Goal: Information Seeking & Learning: Learn about a topic

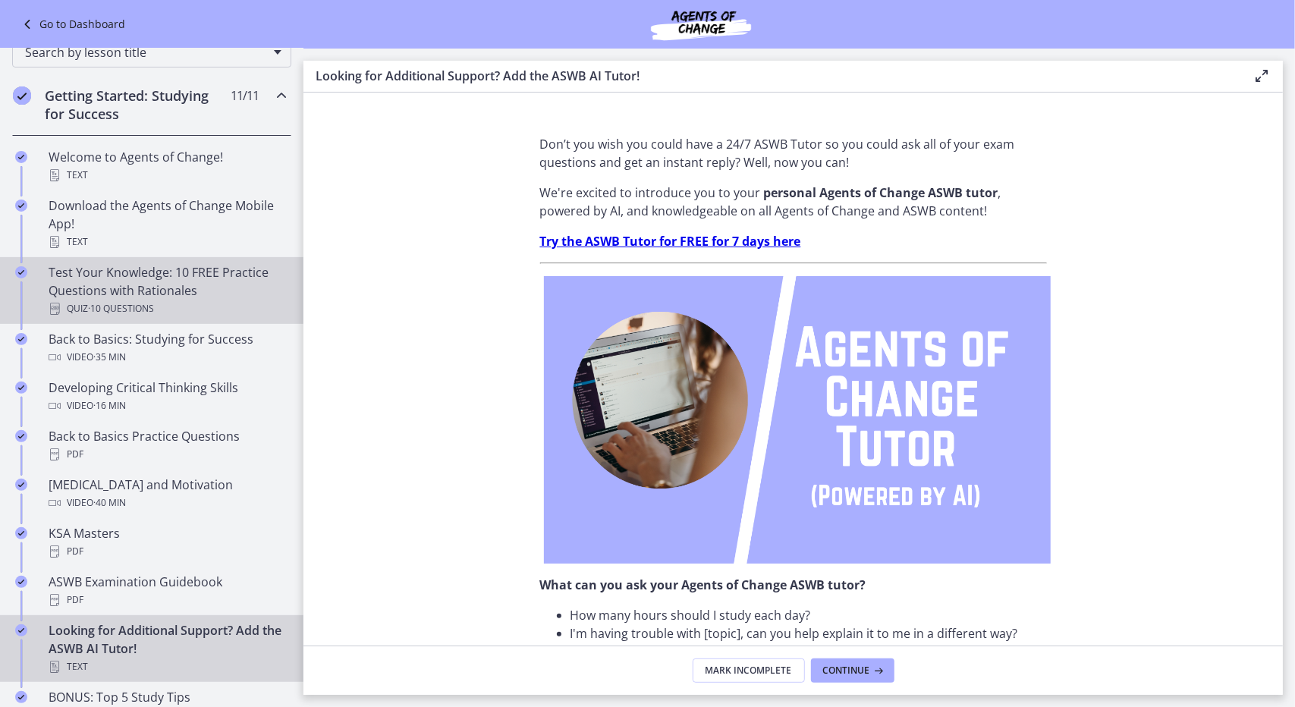
scroll to position [196, 0]
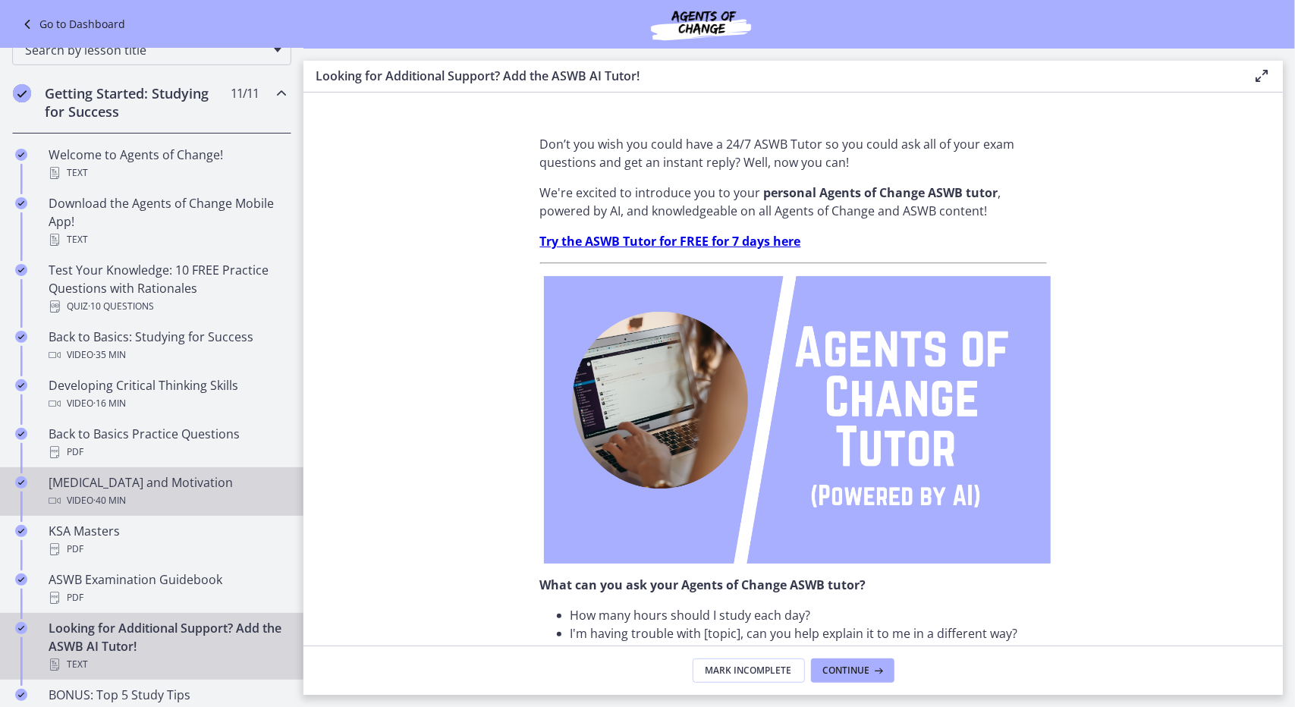
click at [118, 480] on div "[MEDICAL_DATA] and Motivation Video · 40 min" at bounding box center [167, 491] width 237 height 36
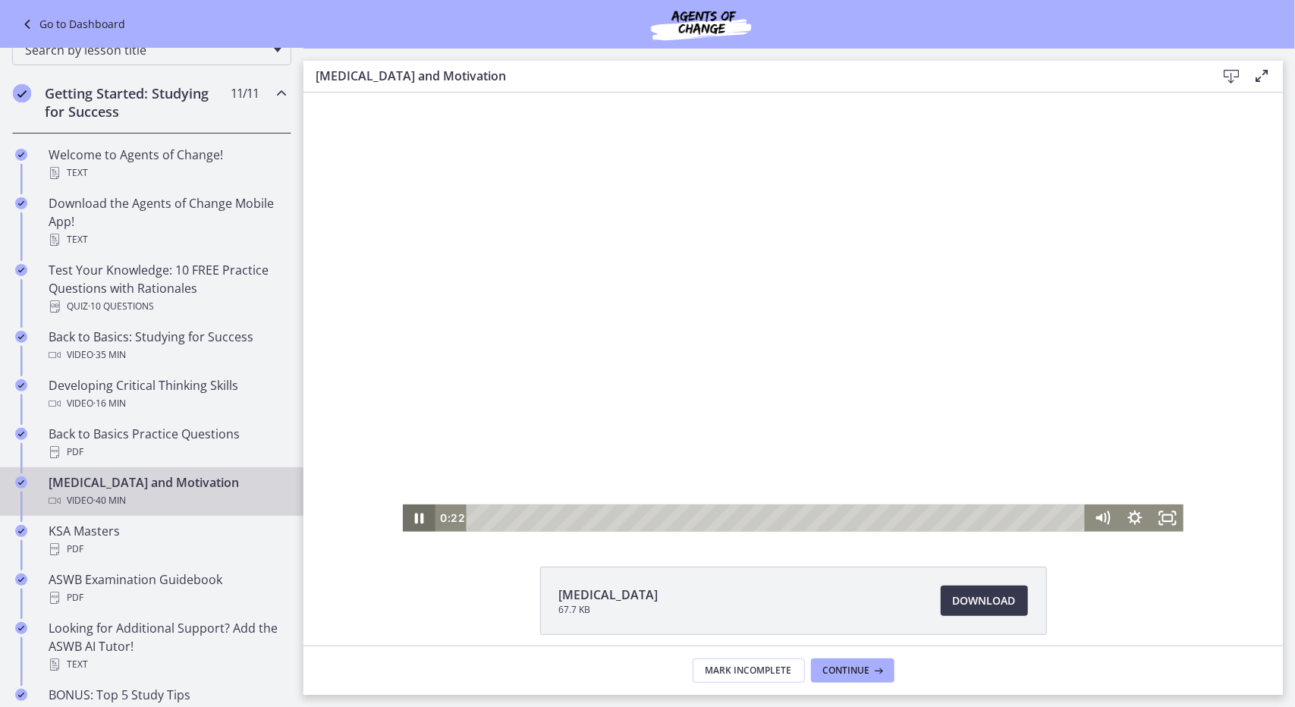
click at [414, 517] on icon "Pause" at bounding box center [418, 518] width 9 height 11
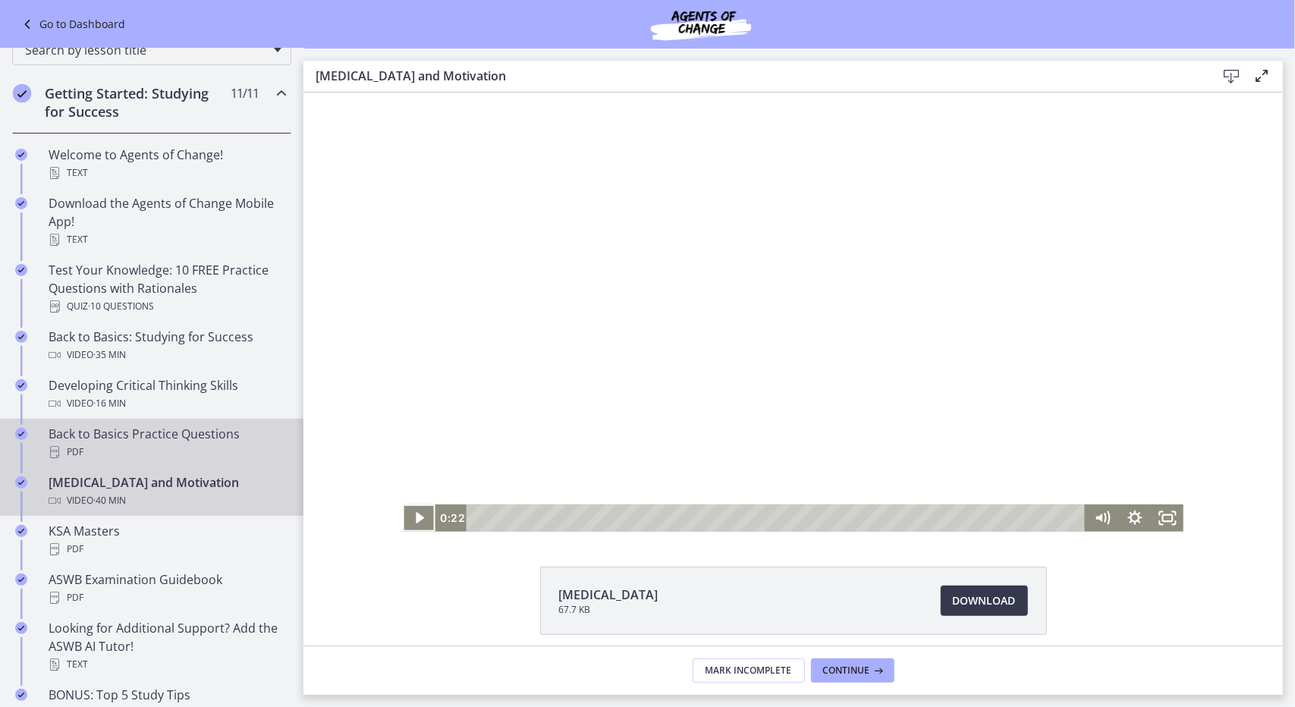
click at [148, 436] on div "Back to Basics Practice Questions PDF" at bounding box center [167, 443] width 237 height 36
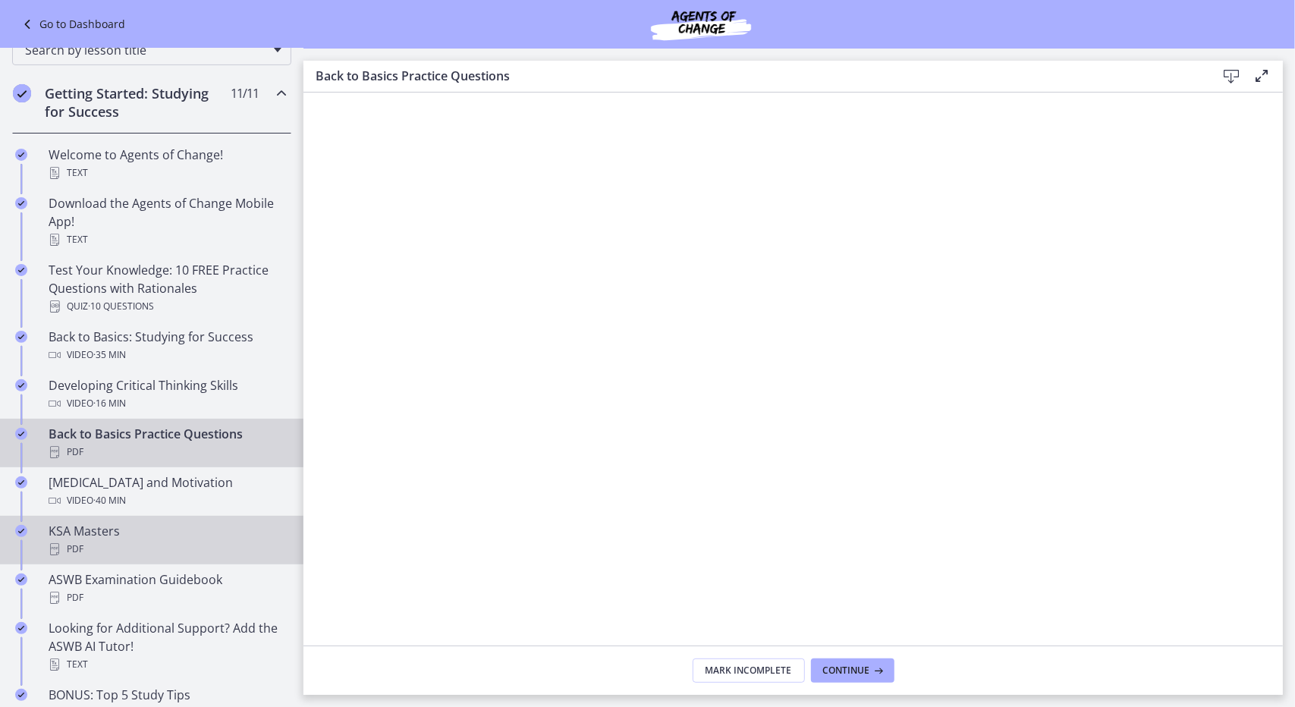
click at [39, 549] on link "KSA Masters PDF" at bounding box center [151, 540] width 303 height 49
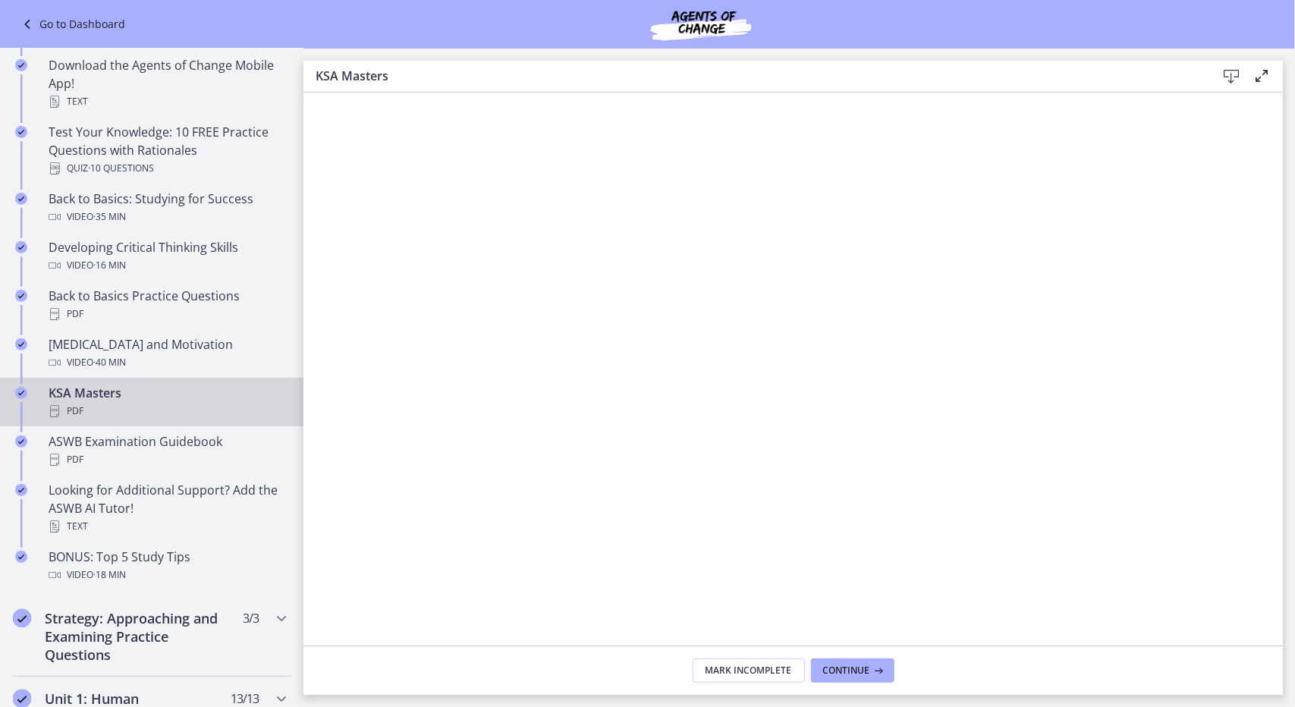
scroll to position [339, 0]
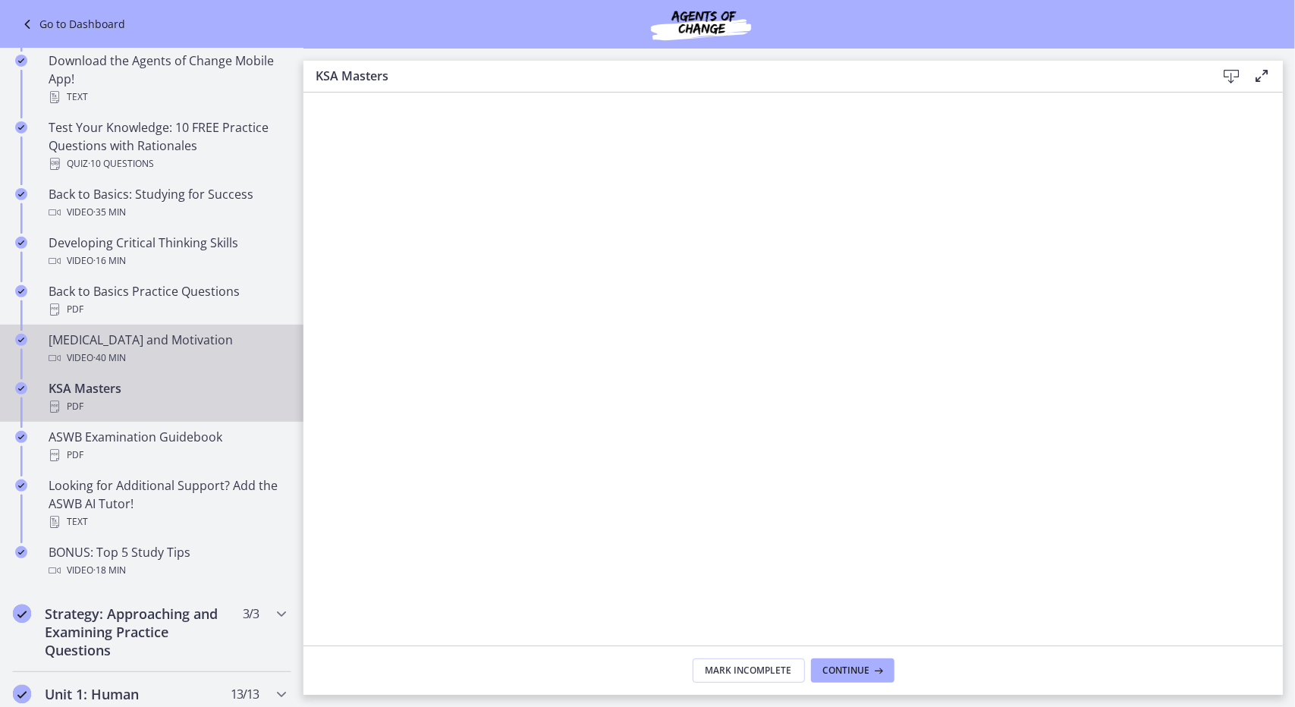
click at [121, 352] on span "· 40 min" at bounding box center [109, 358] width 33 height 18
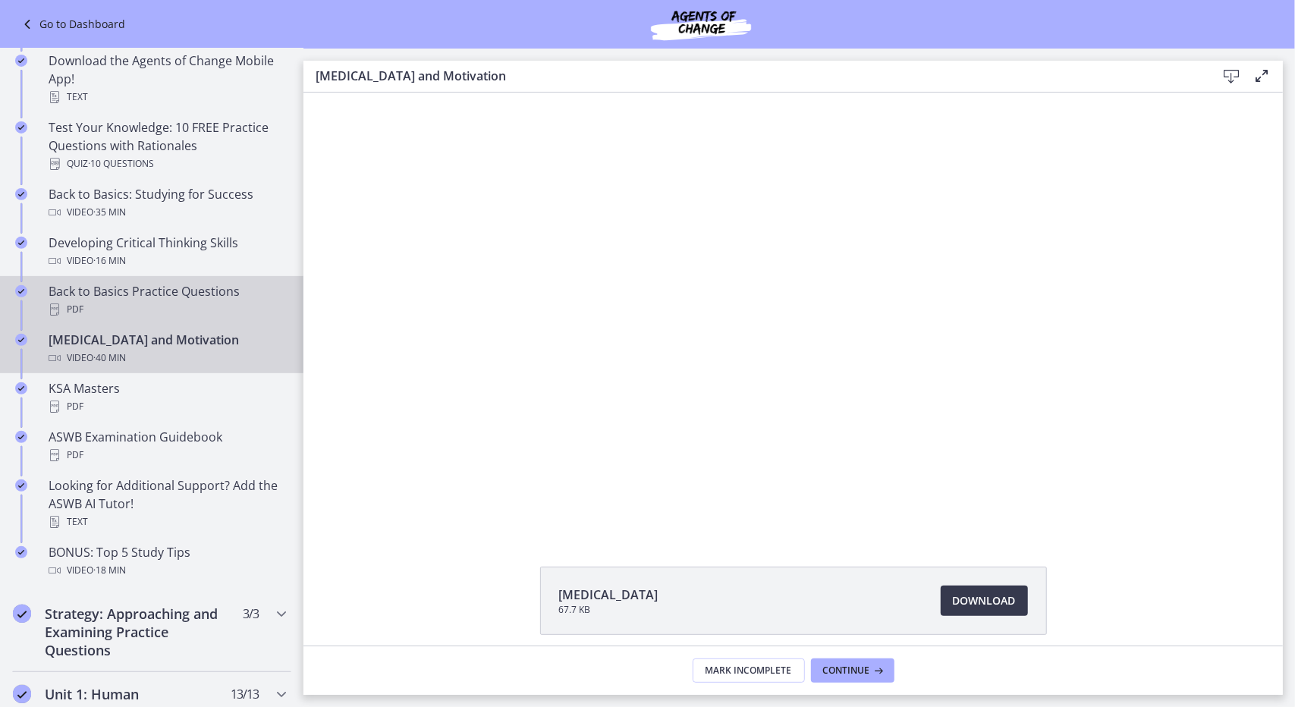
click at [129, 301] on div "PDF" at bounding box center [167, 309] width 237 height 18
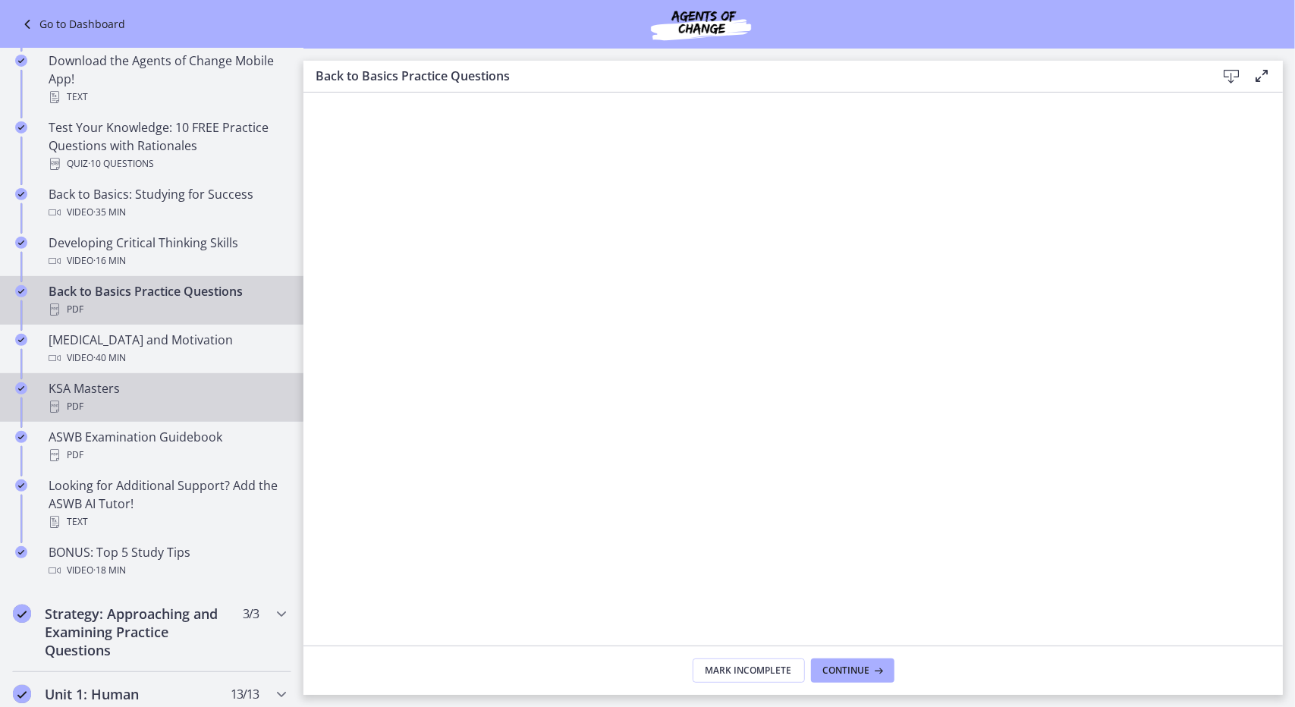
click at [97, 394] on div "KSA Masters PDF" at bounding box center [167, 397] width 237 height 36
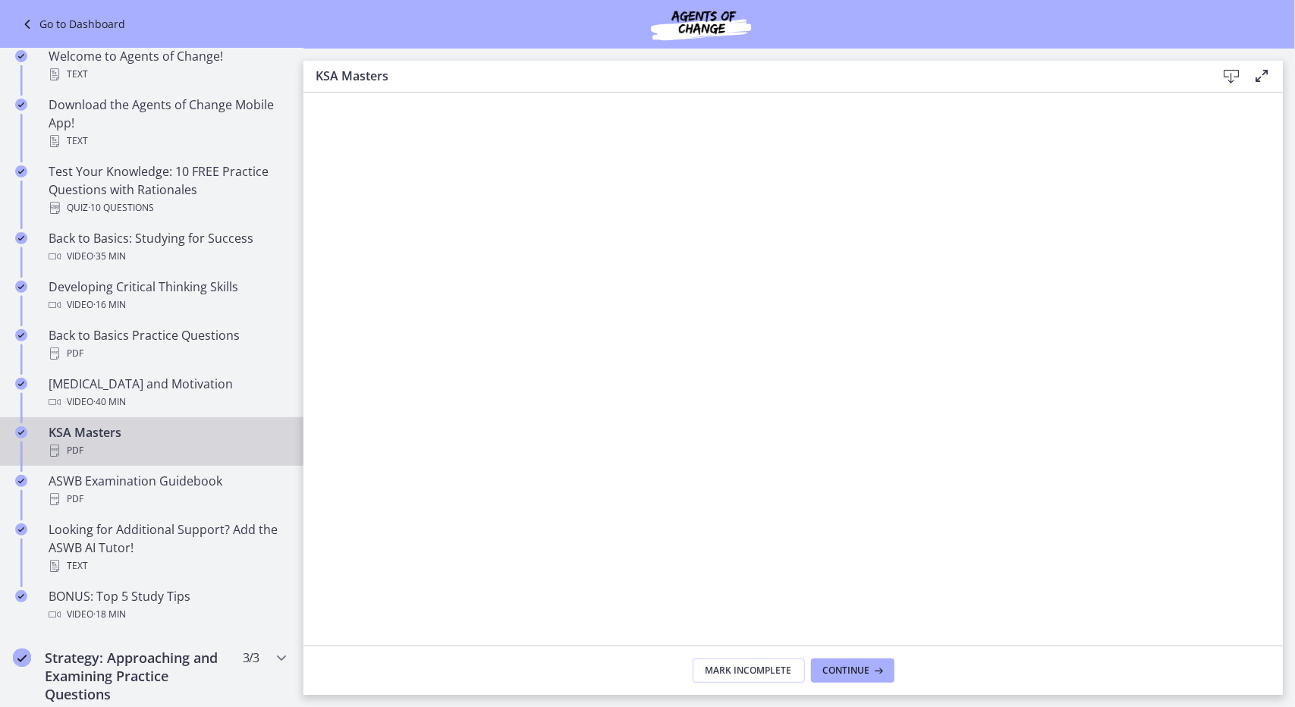
scroll to position [290, 0]
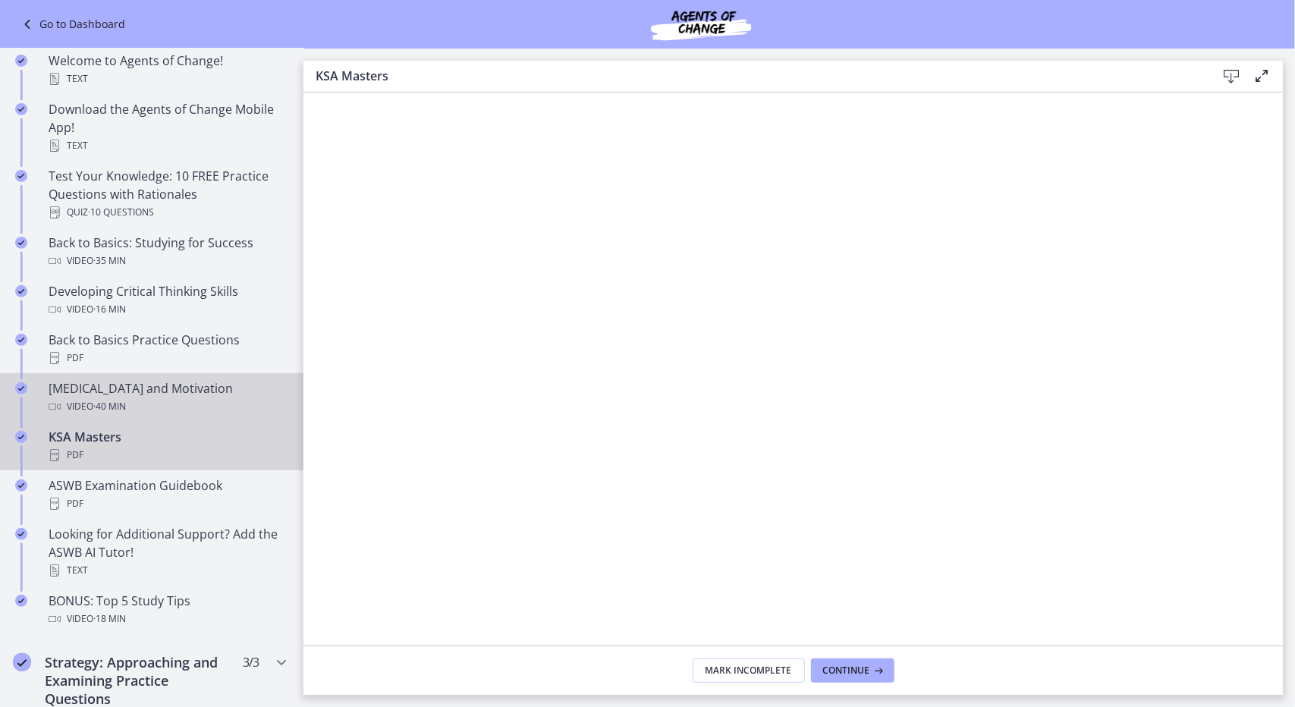
click at [155, 403] on div "Video · 40 min" at bounding box center [167, 406] width 237 height 18
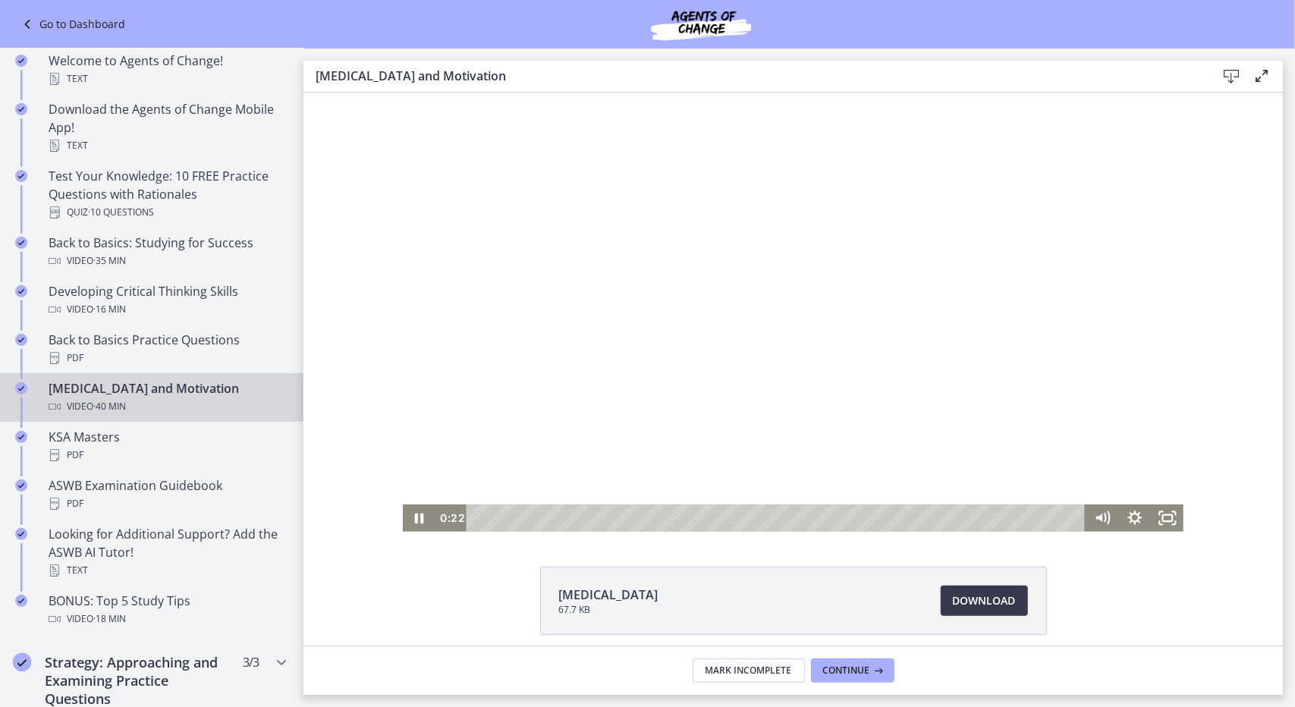
scroll to position [61, 0]
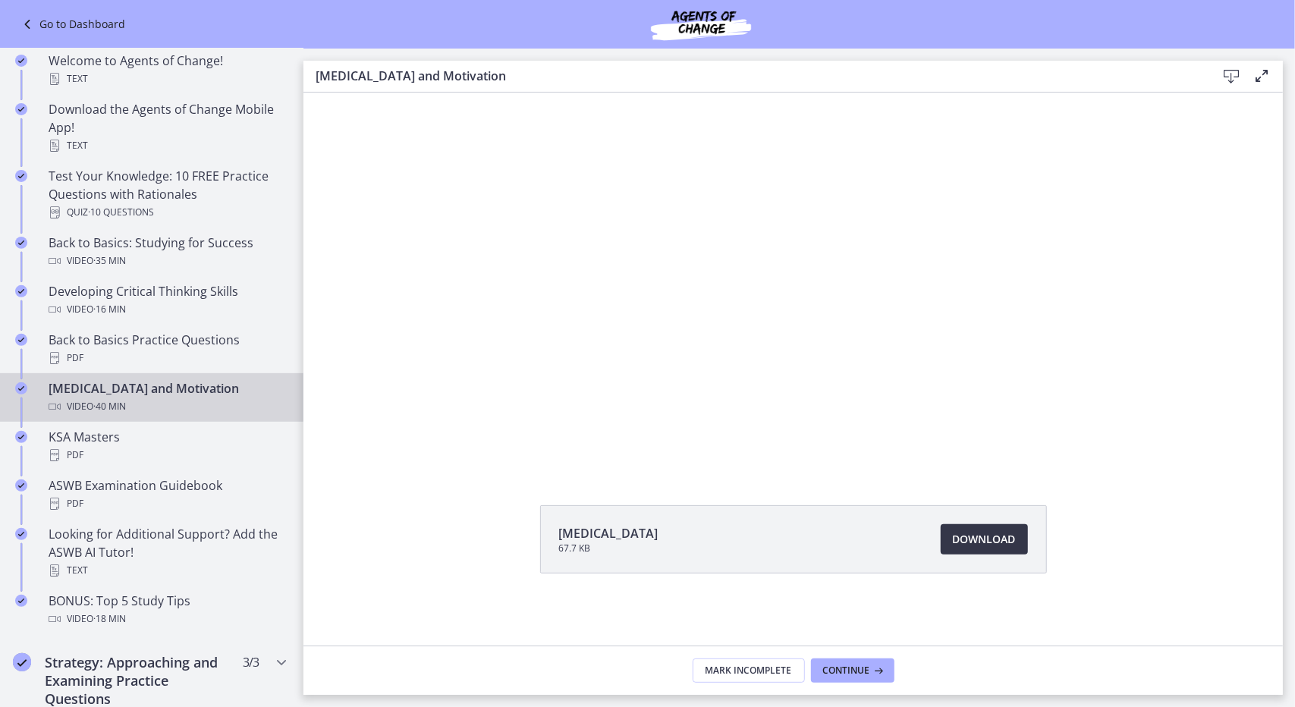
click at [963, 536] on span "Download Opens in a new window" at bounding box center [984, 539] width 63 height 18
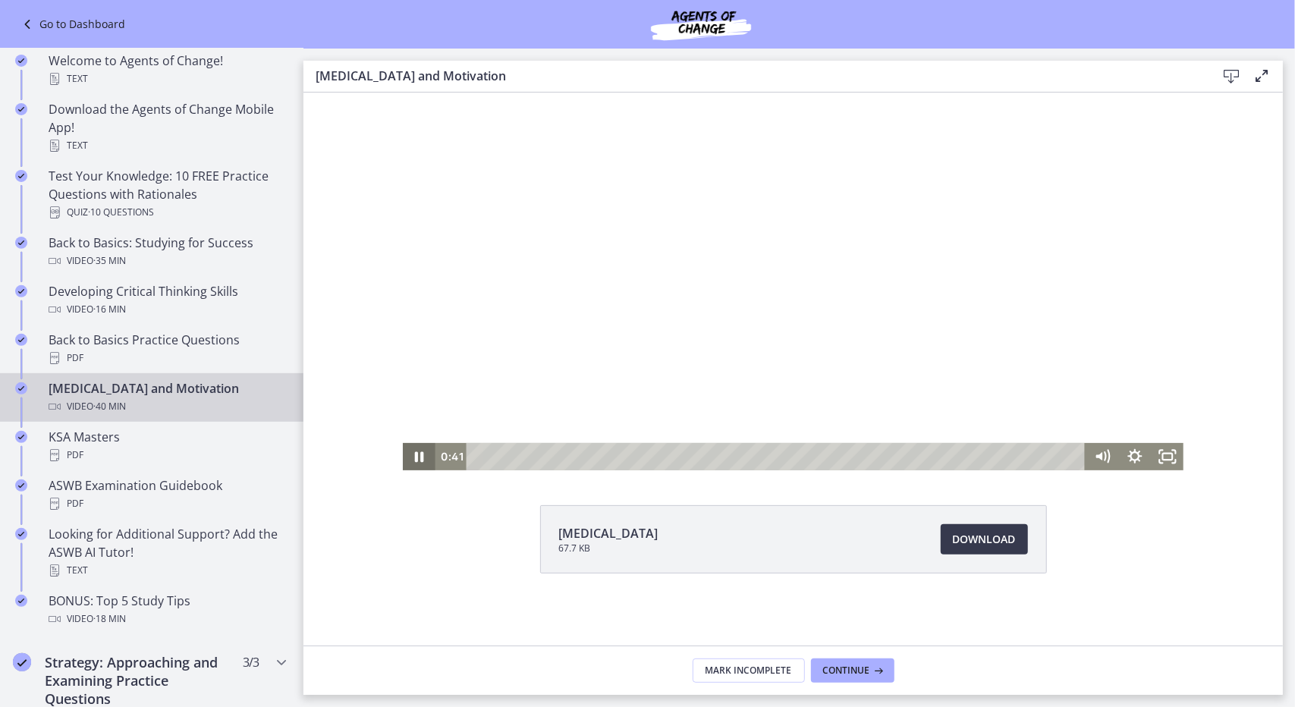
click at [416, 457] on icon "Pause" at bounding box center [418, 456] width 9 height 11
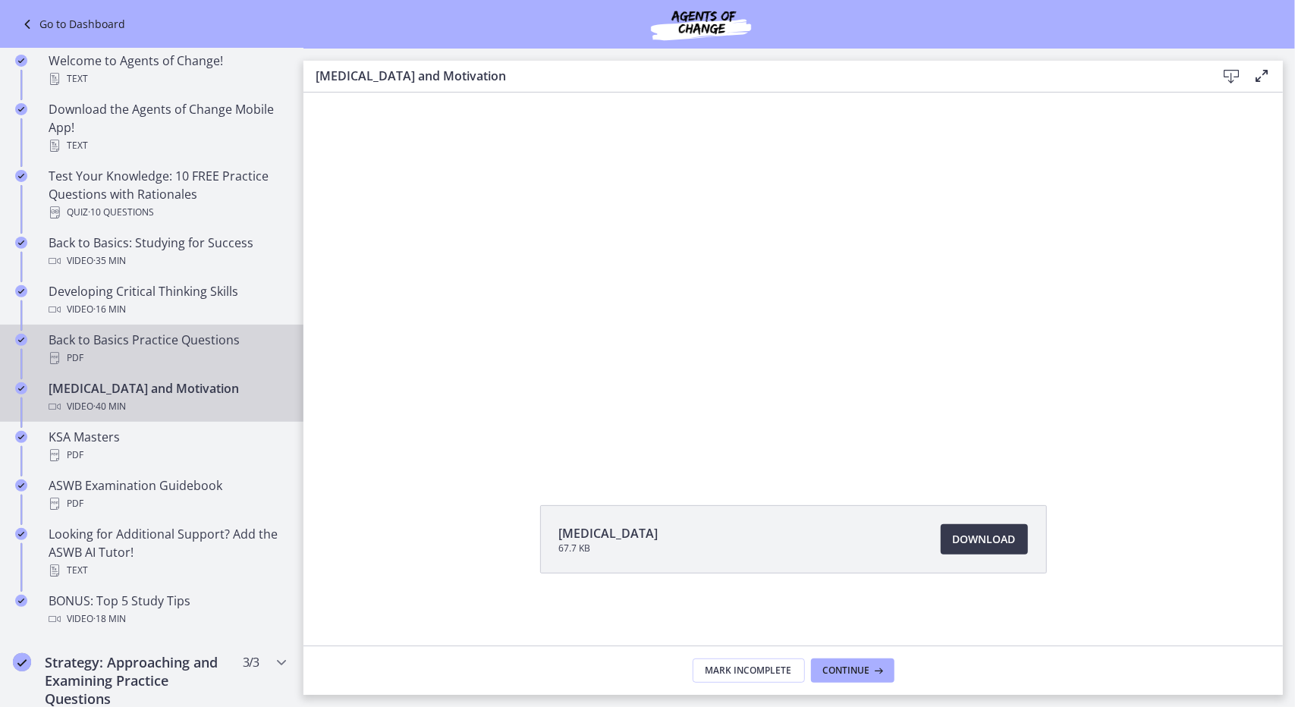
click at [79, 352] on div "PDF" at bounding box center [167, 358] width 237 height 18
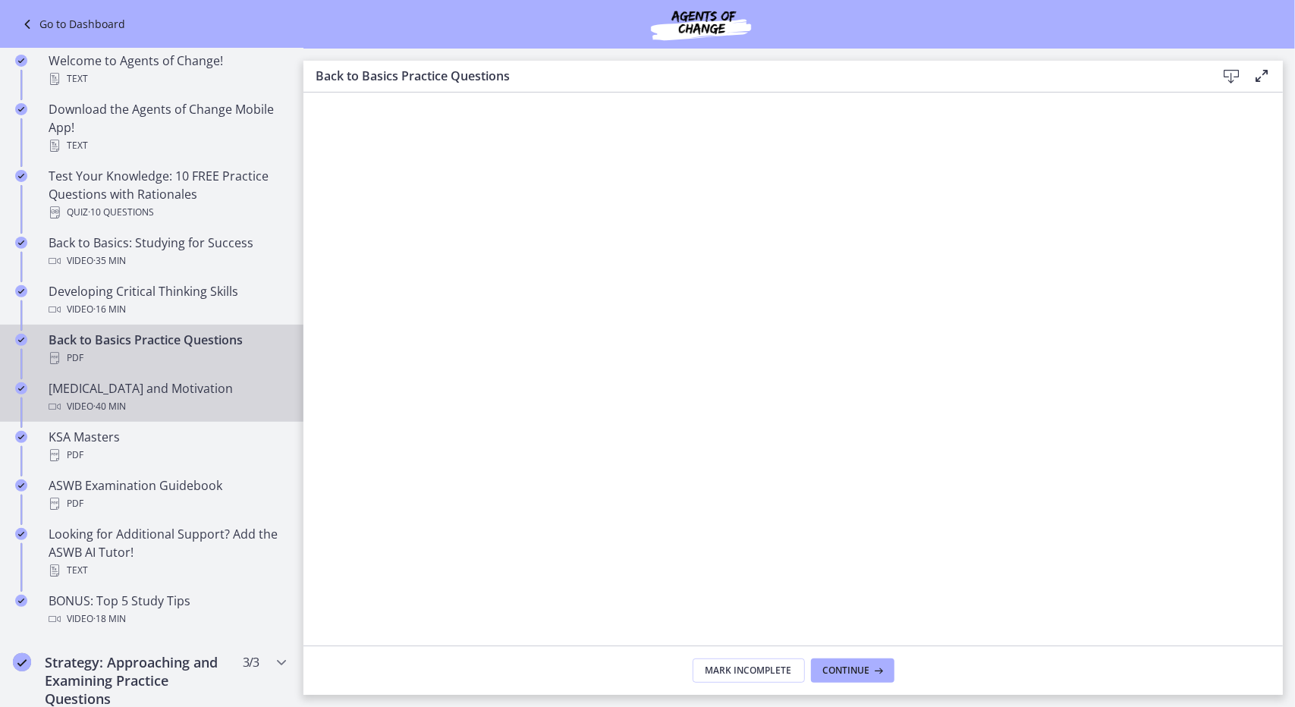
click at [106, 403] on span "· 40 min" at bounding box center [109, 406] width 33 height 18
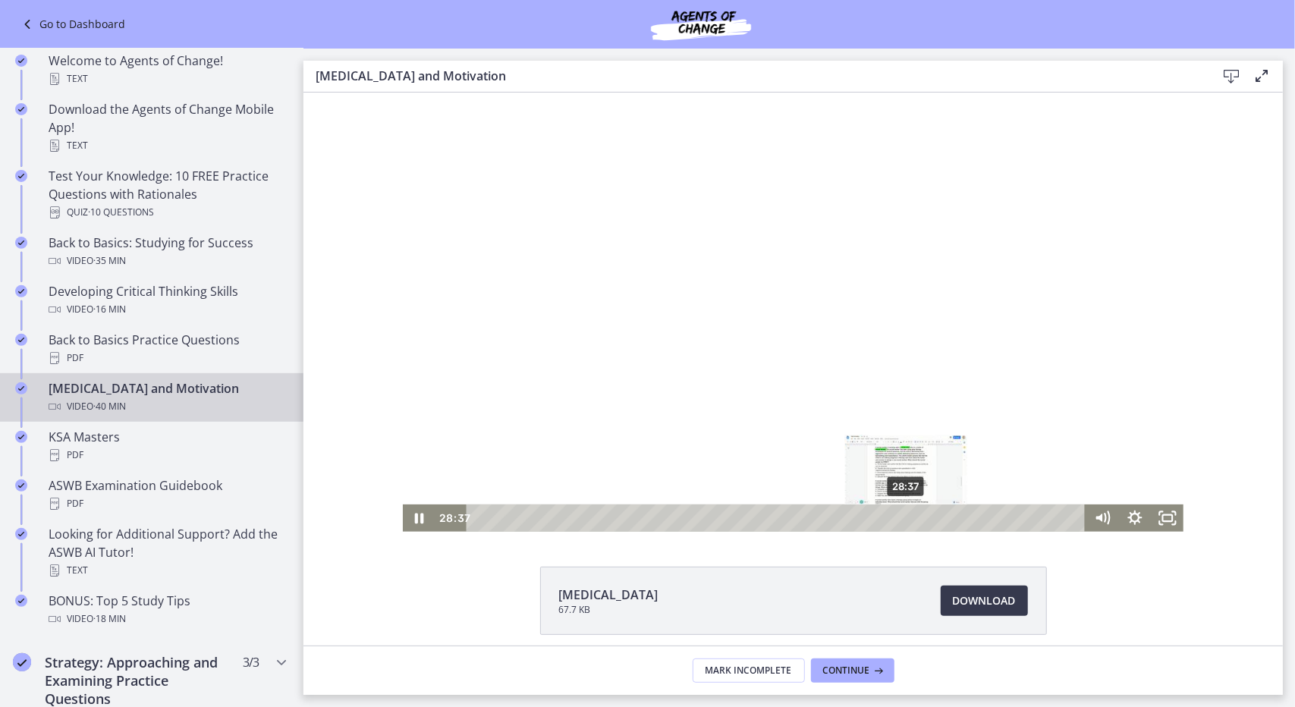
click at [900, 517] on div "28:37" at bounding box center [777, 517] width 599 height 27
click at [881, 517] on div "27:18" at bounding box center [777, 517] width 599 height 27
click at [412, 523] on icon "Pause" at bounding box center [418, 517] width 39 height 33
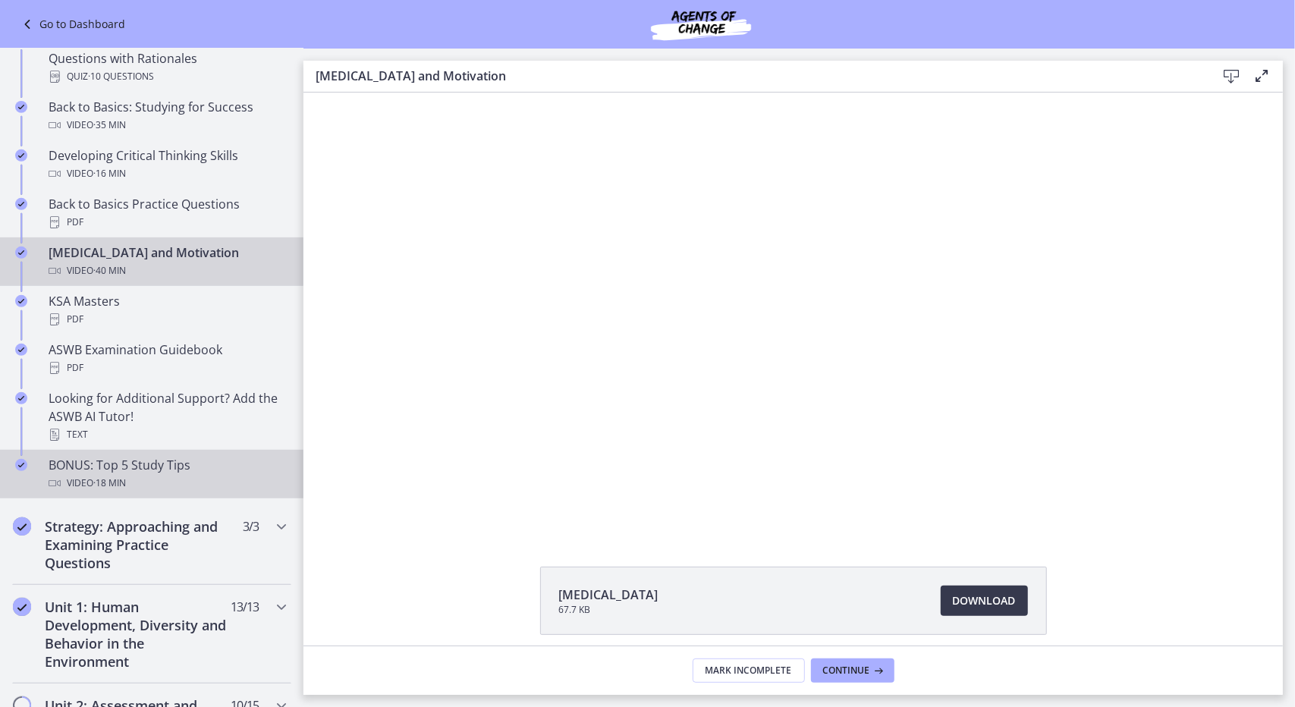
scroll to position [423, 0]
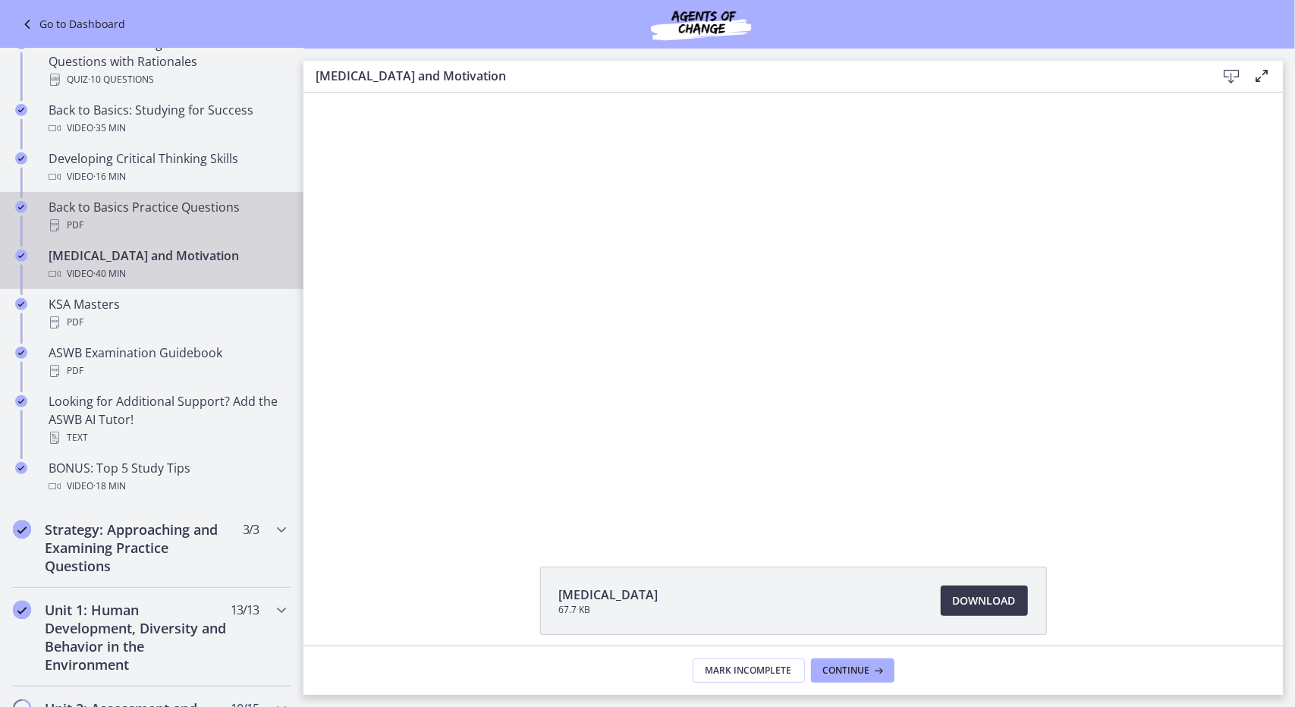
click at [119, 212] on div "Back to Basics Practice Questions PDF" at bounding box center [167, 216] width 237 height 36
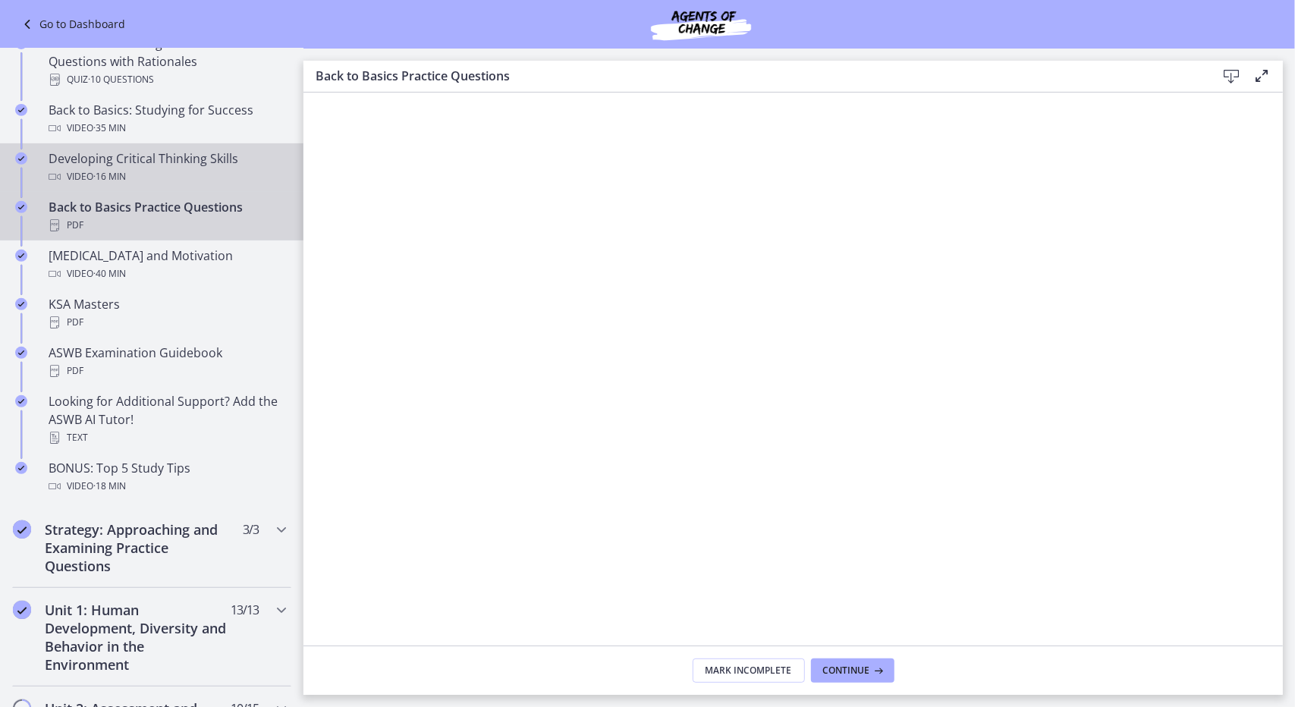
click at [155, 165] on div "Developing Critical Thinking Skills Video · 16 min" at bounding box center [167, 167] width 237 height 36
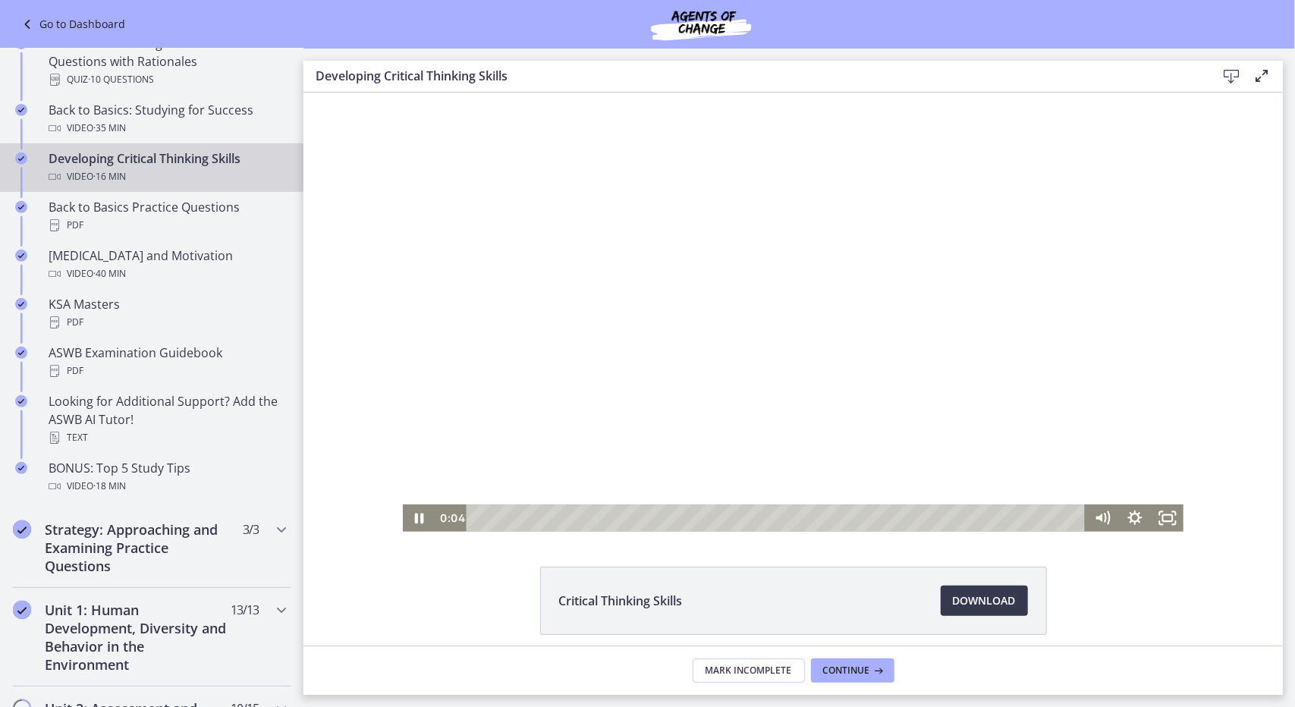
scroll to position [61, 0]
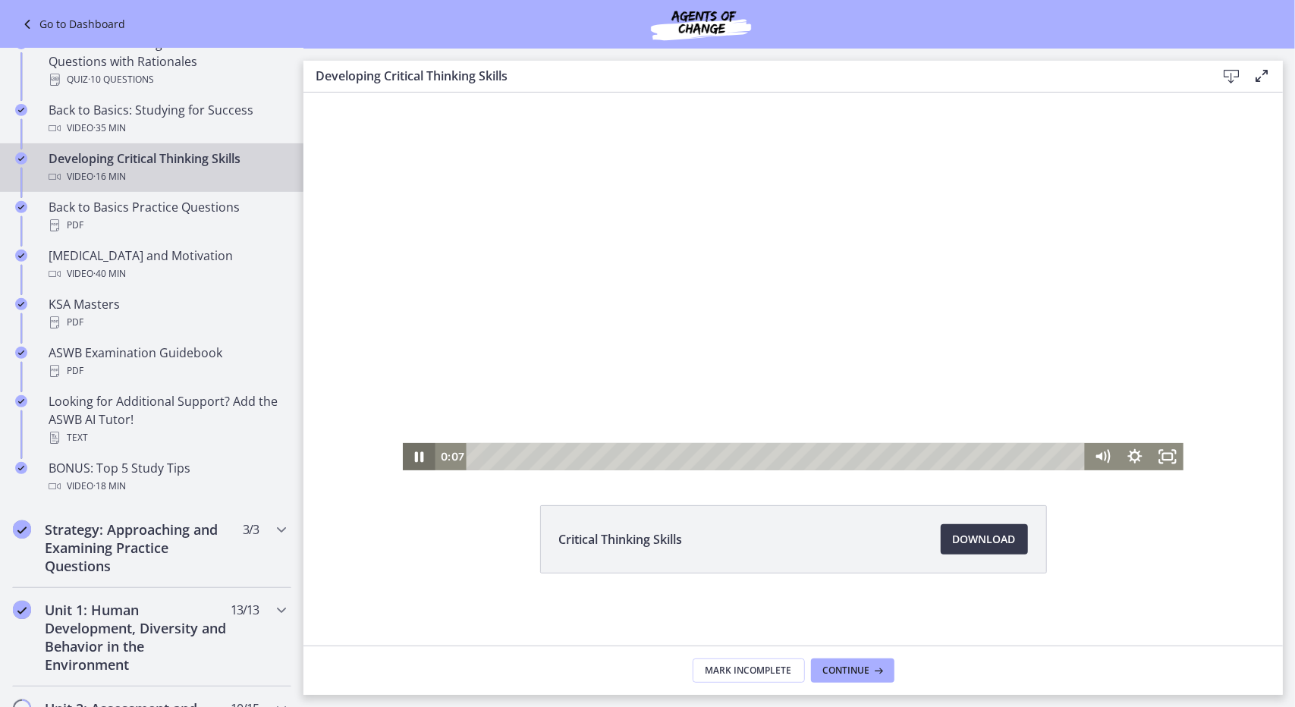
click at [416, 457] on icon "Pause" at bounding box center [418, 456] width 9 height 11
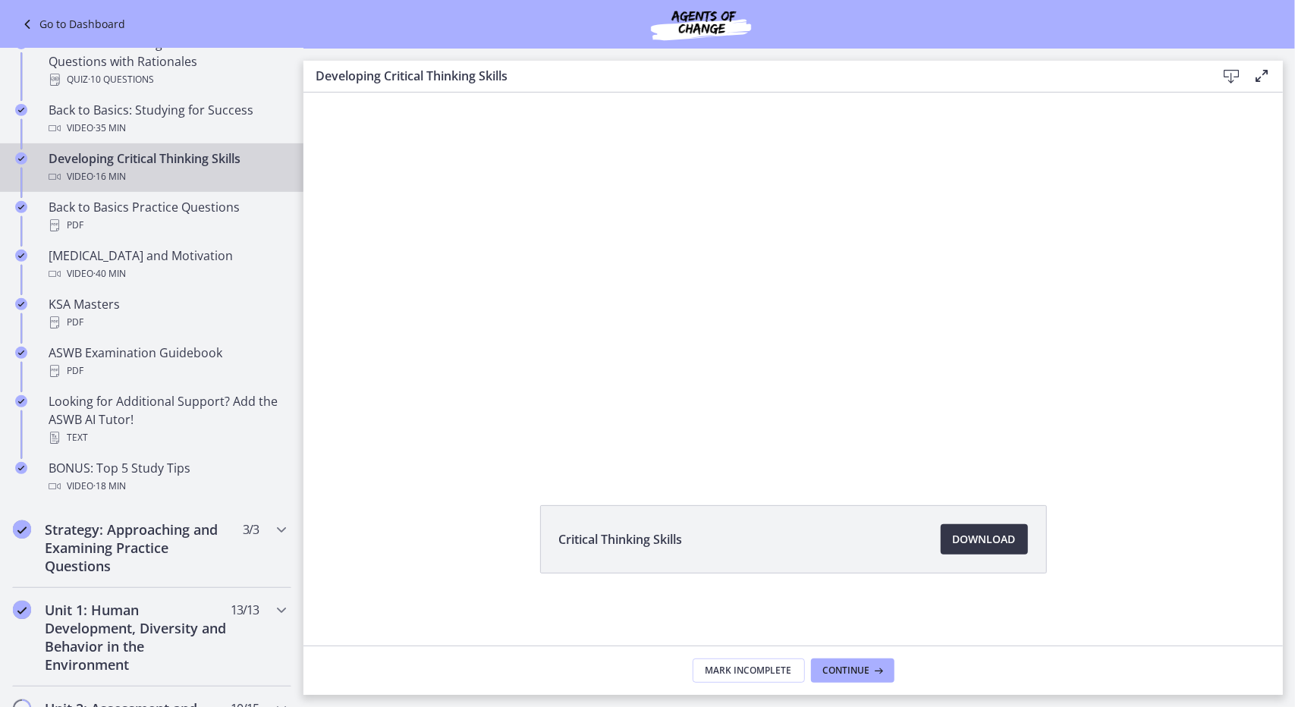
click at [981, 544] on span "Download Opens in a new window" at bounding box center [984, 539] width 63 height 18
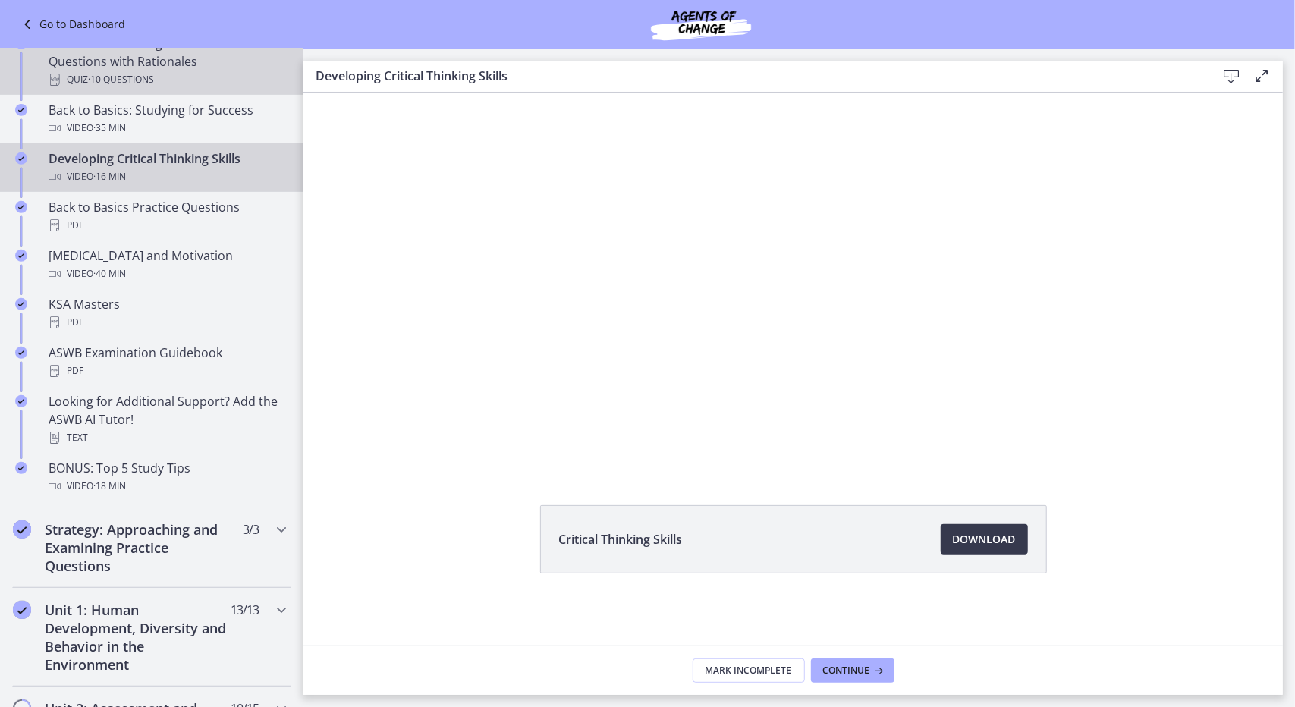
click at [134, 64] on div "Test Your Knowledge: 10 FREE Practice Questions with Rationales Quiz · 10 Quest…" at bounding box center [167, 61] width 237 height 55
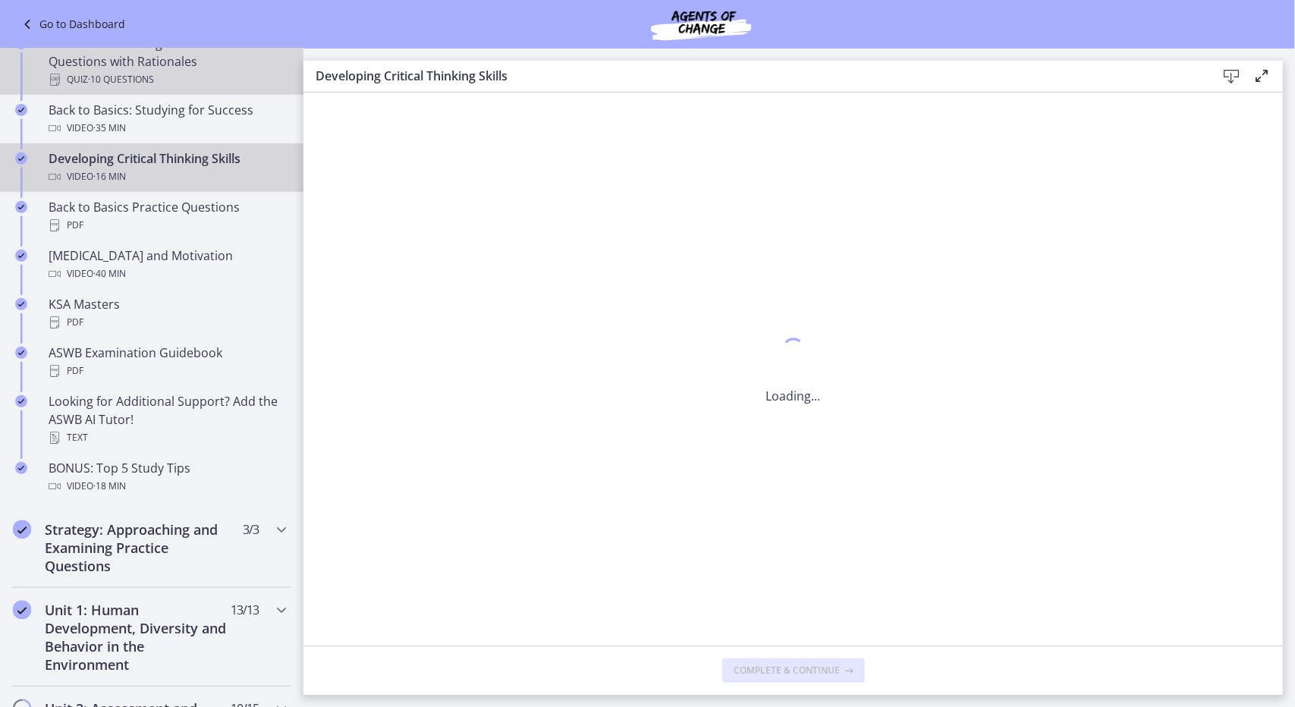
scroll to position [0, 0]
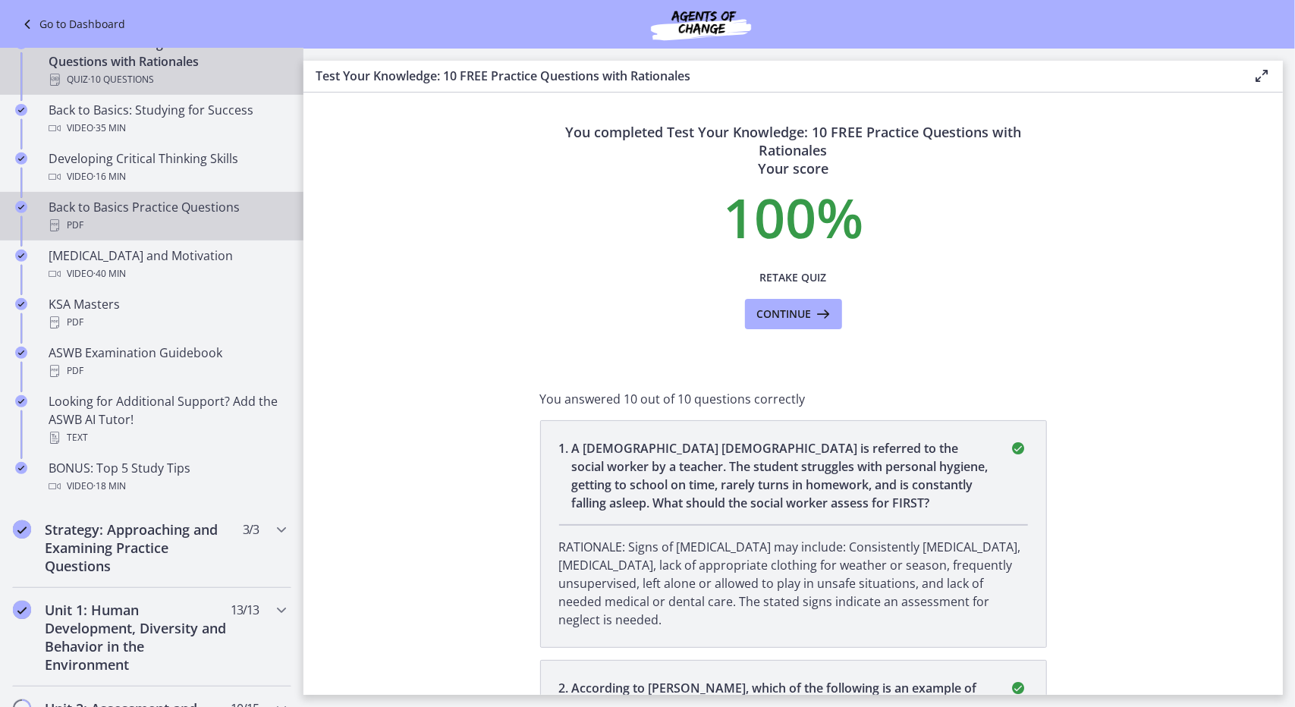
click at [112, 212] on div "Back to Basics Practice Questions PDF" at bounding box center [167, 216] width 237 height 36
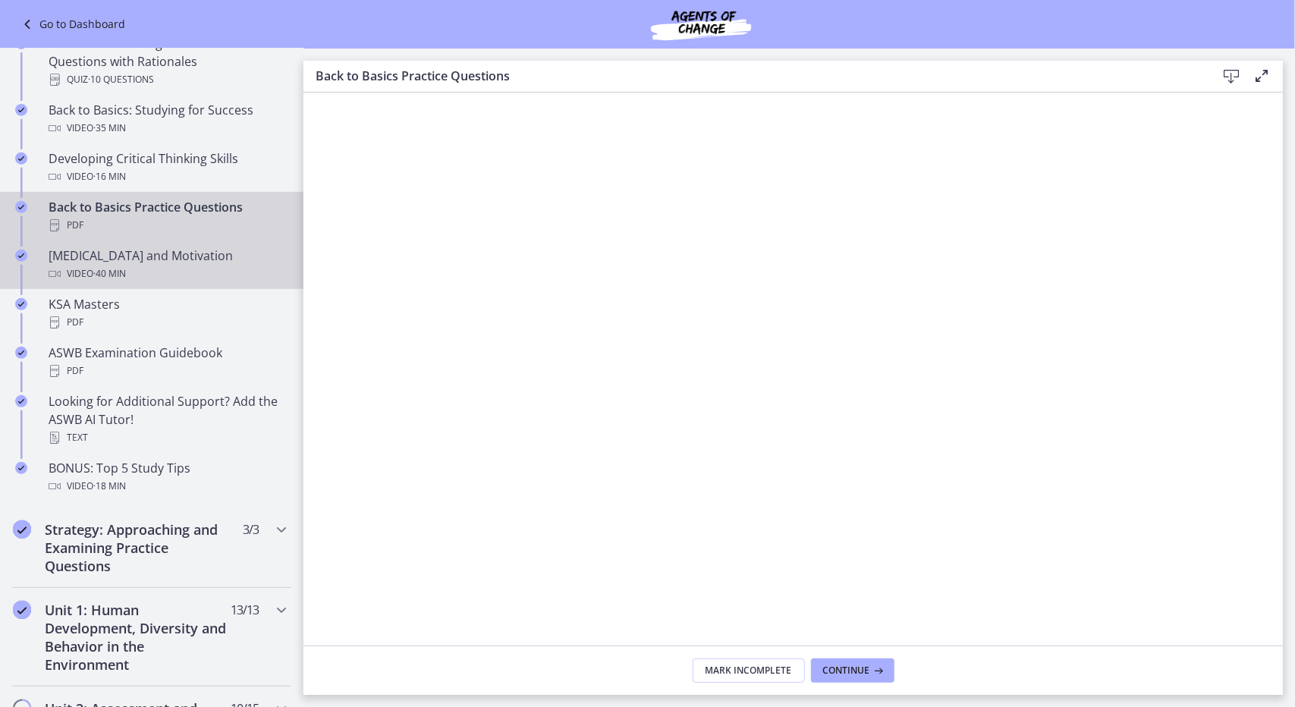
click at [183, 253] on div "[MEDICAL_DATA] and Motivation Video · 40 min" at bounding box center [167, 264] width 237 height 36
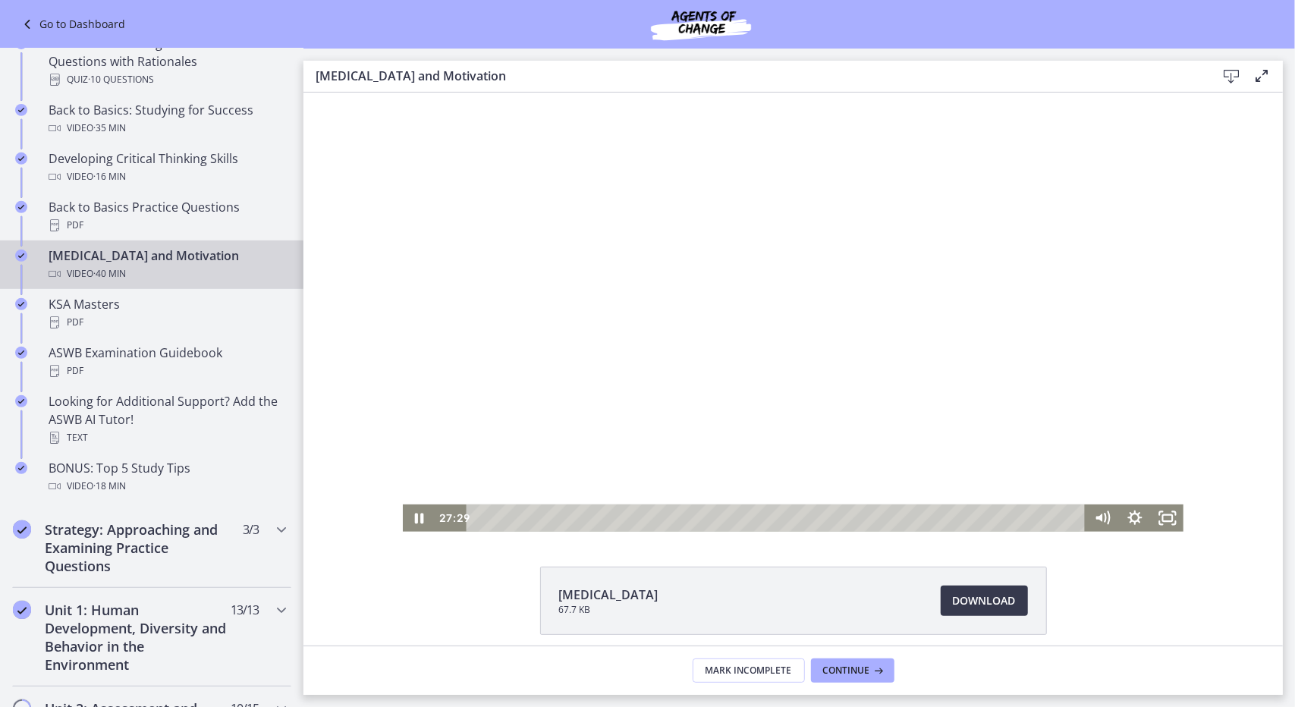
scroll to position [61, 0]
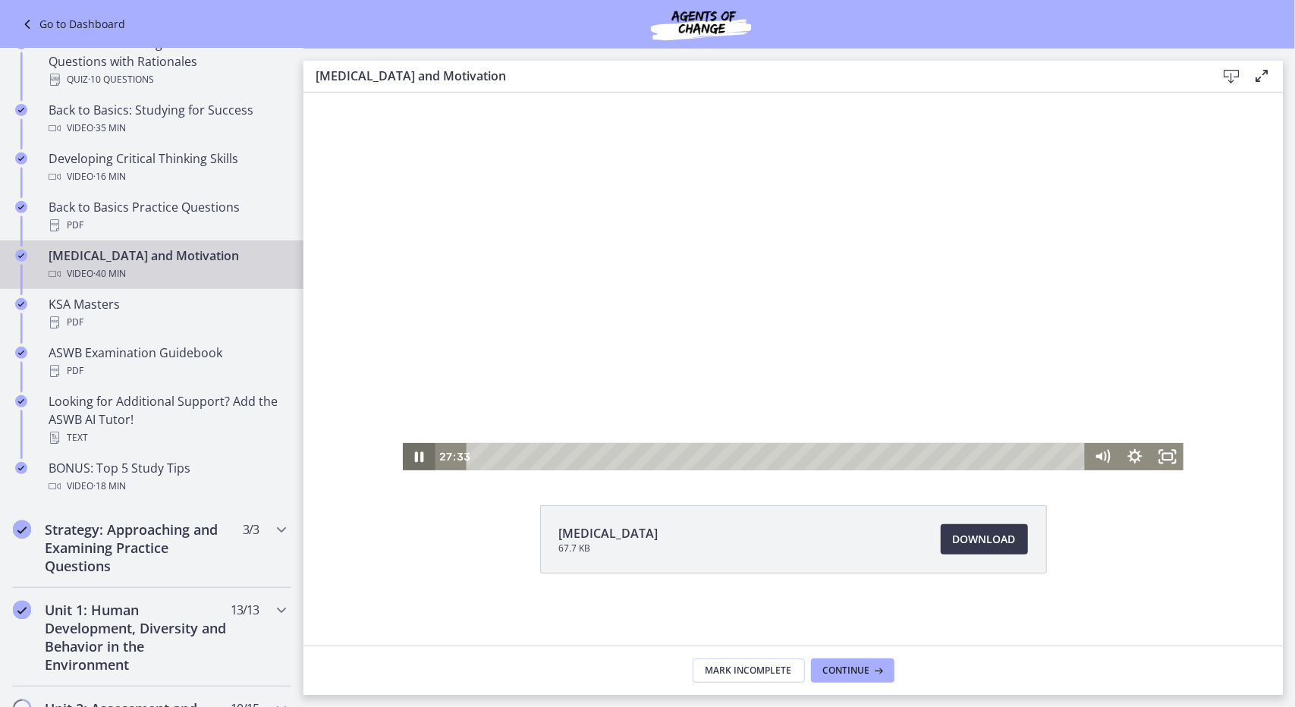
click at [412, 451] on icon "Pause" at bounding box center [418, 455] width 33 height 27
click at [926, 451] on div "30:21" at bounding box center [777, 455] width 599 height 27
click at [997, 459] on div "34:48" at bounding box center [777, 455] width 599 height 27
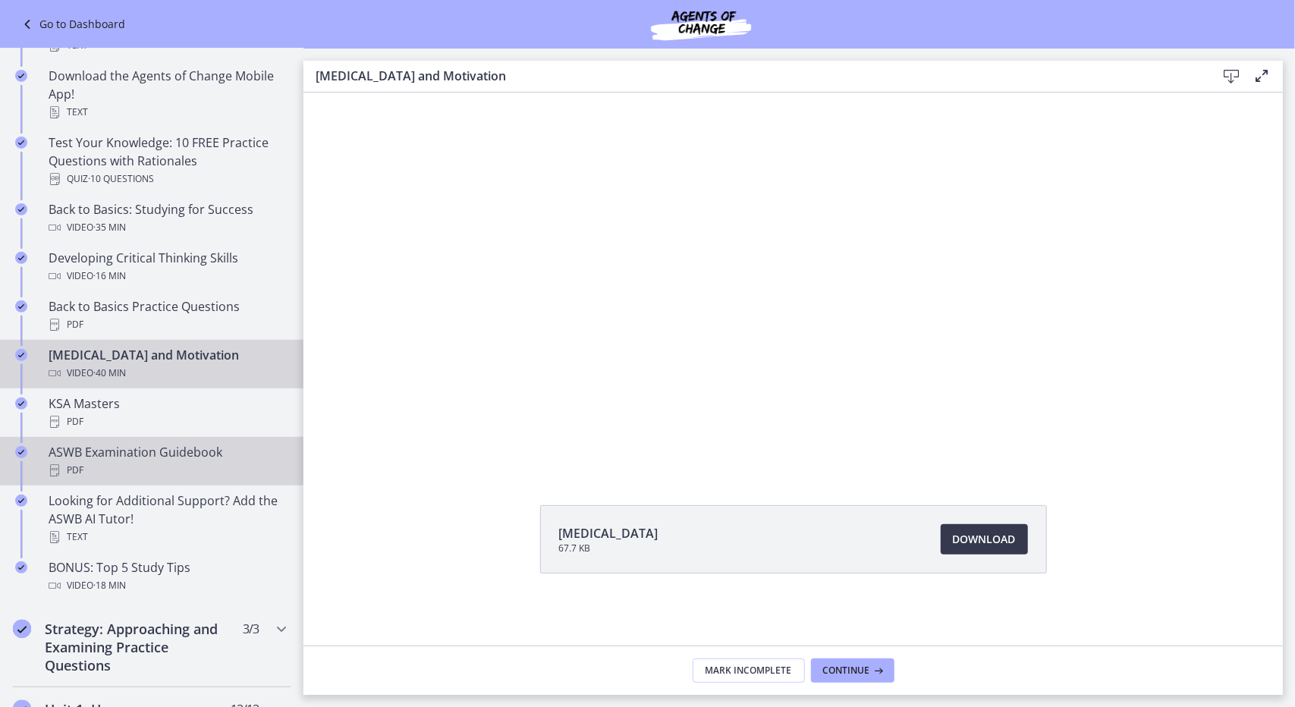
scroll to position [325, 0]
click at [201, 442] on div "ASWB Examination Guidebook PDF" at bounding box center [167, 460] width 237 height 36
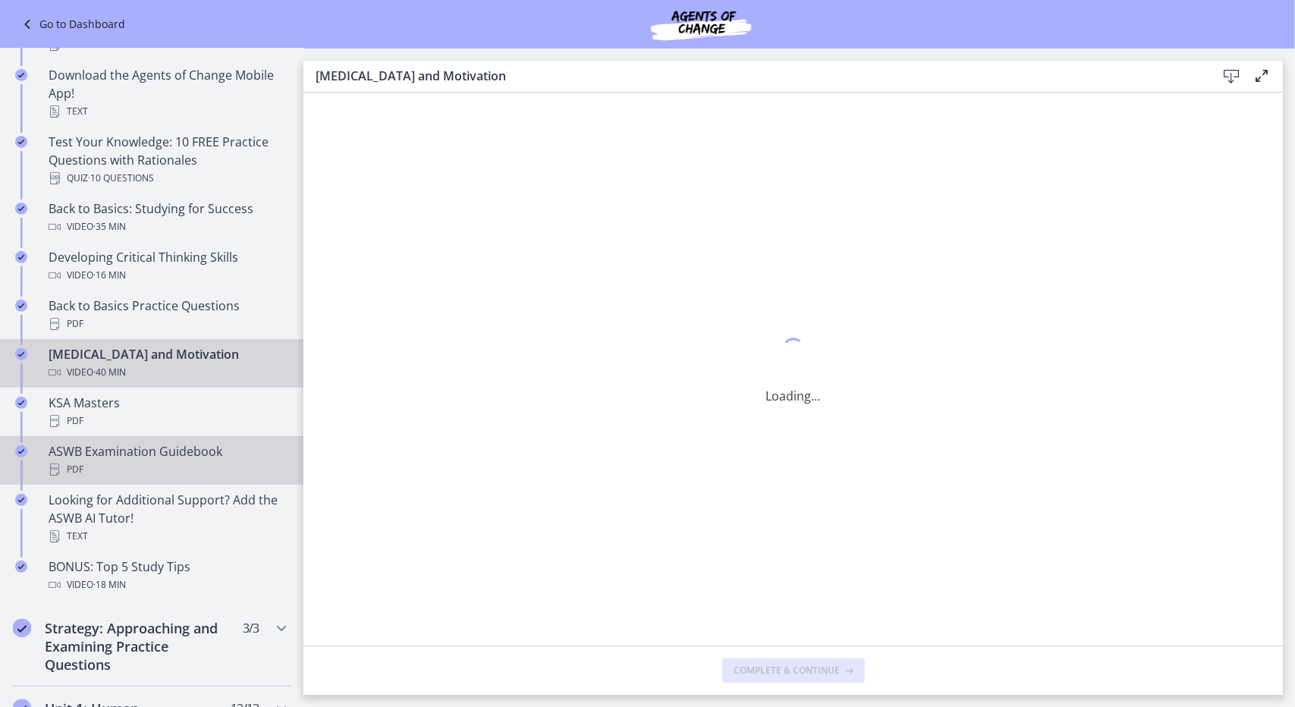
scroll to position [0, 0]
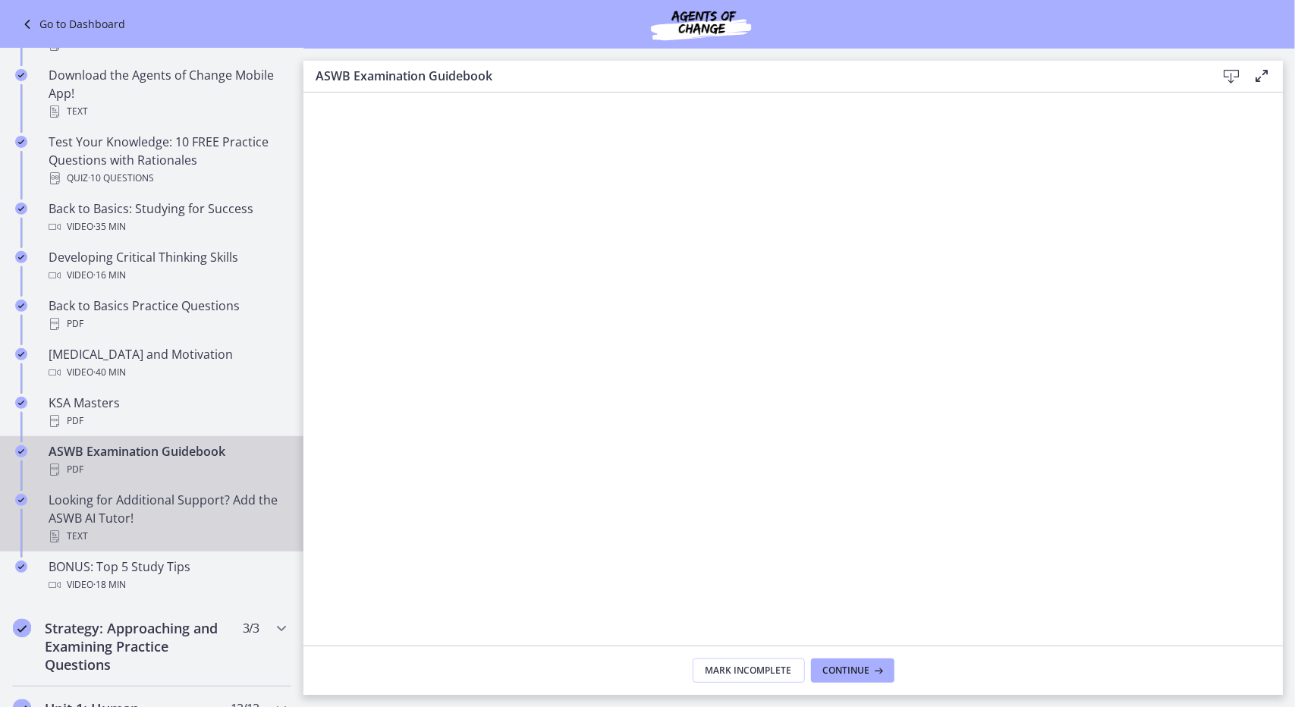
click at [168, 505] on div "Looking for Additional Support? Add the ASWB AI Tutor! Text" at bounding box center [167, 518] width 237 height 55
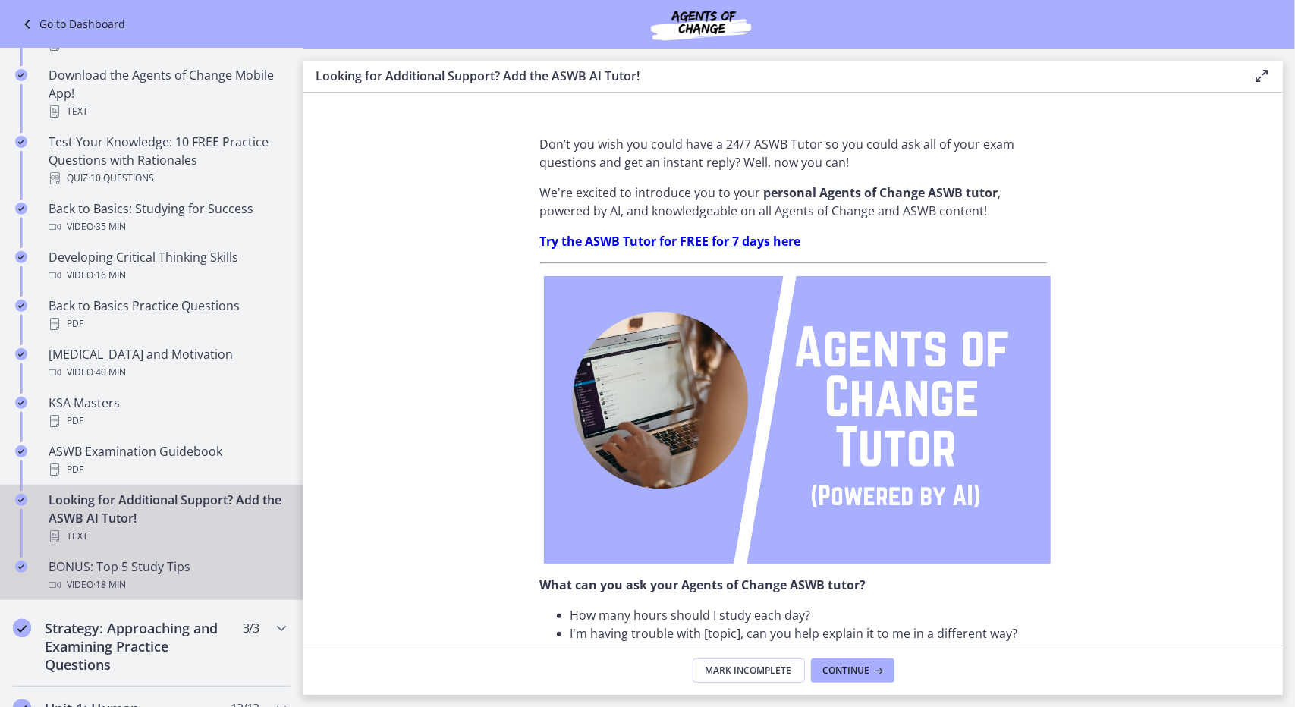
click at [159, 560] on div "BONUS: Top 5 Study Tips Video · 18 min" at bounding box center [167, 575] width 237 height 36
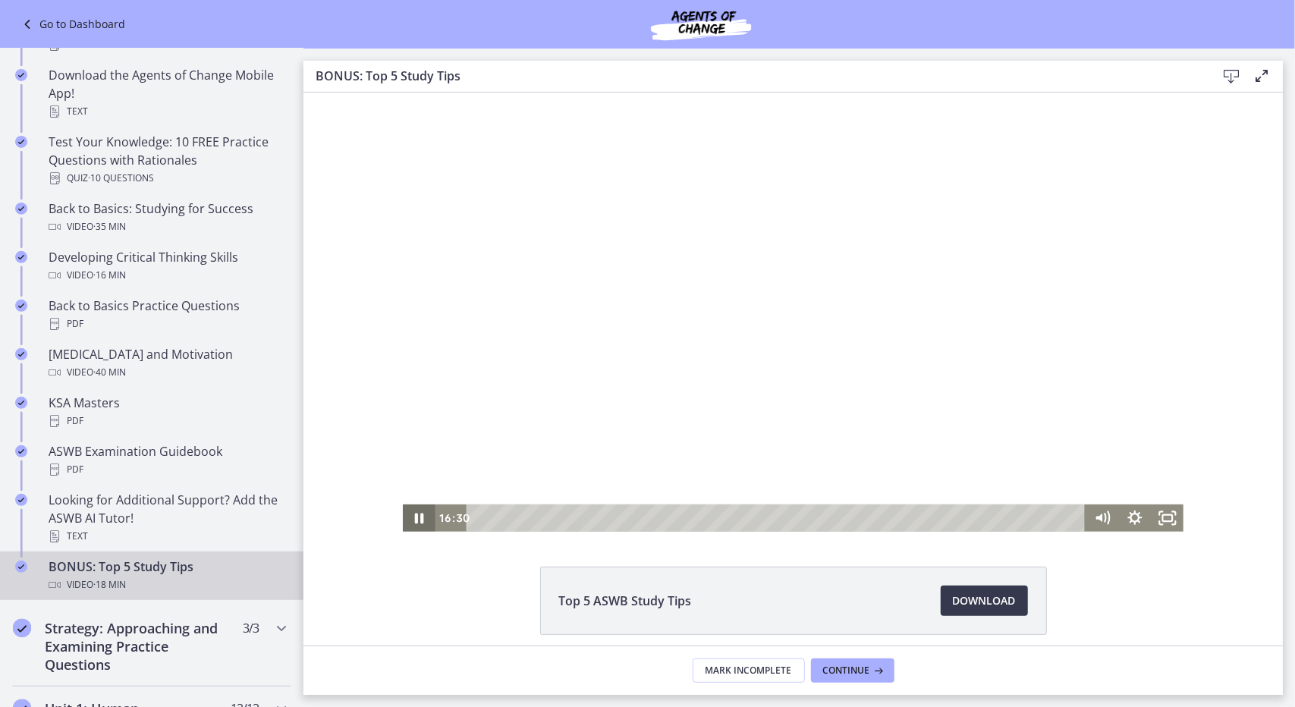
click at [414, 519] on icon "Pause" at bounding box center [418, 518] width 9 height 11
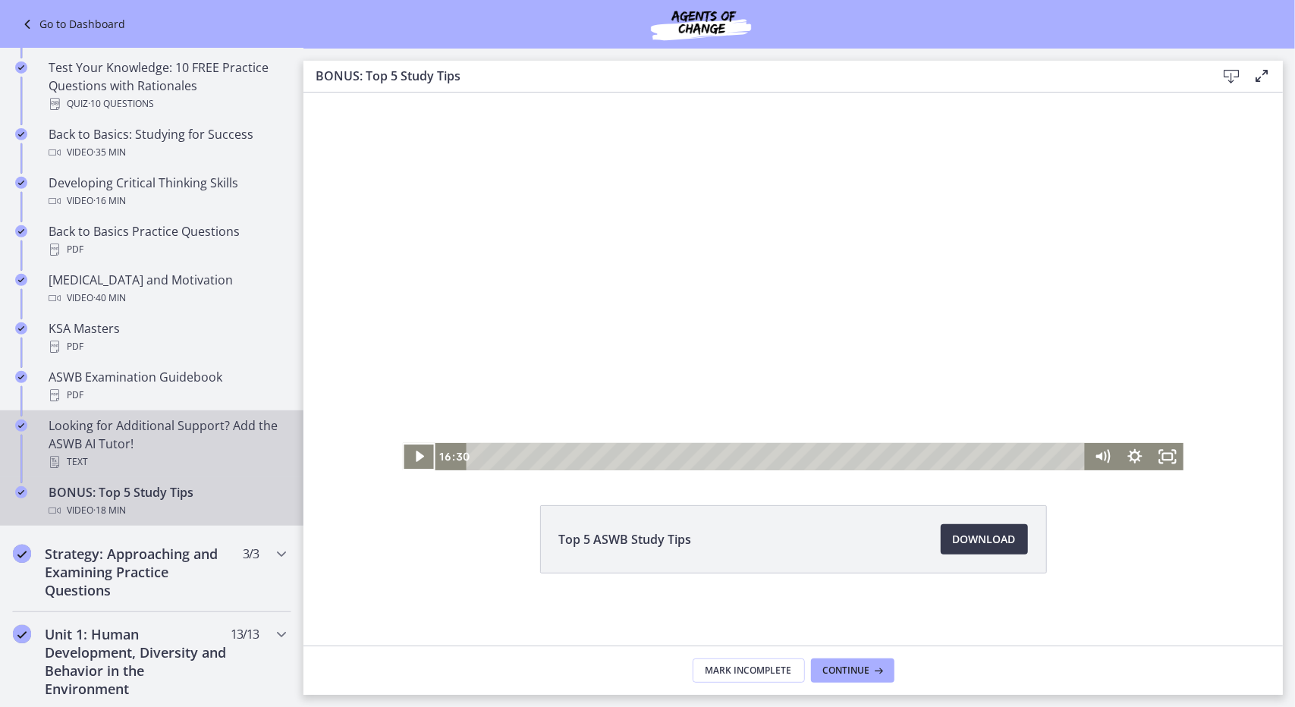
scroll to position [402, 0]
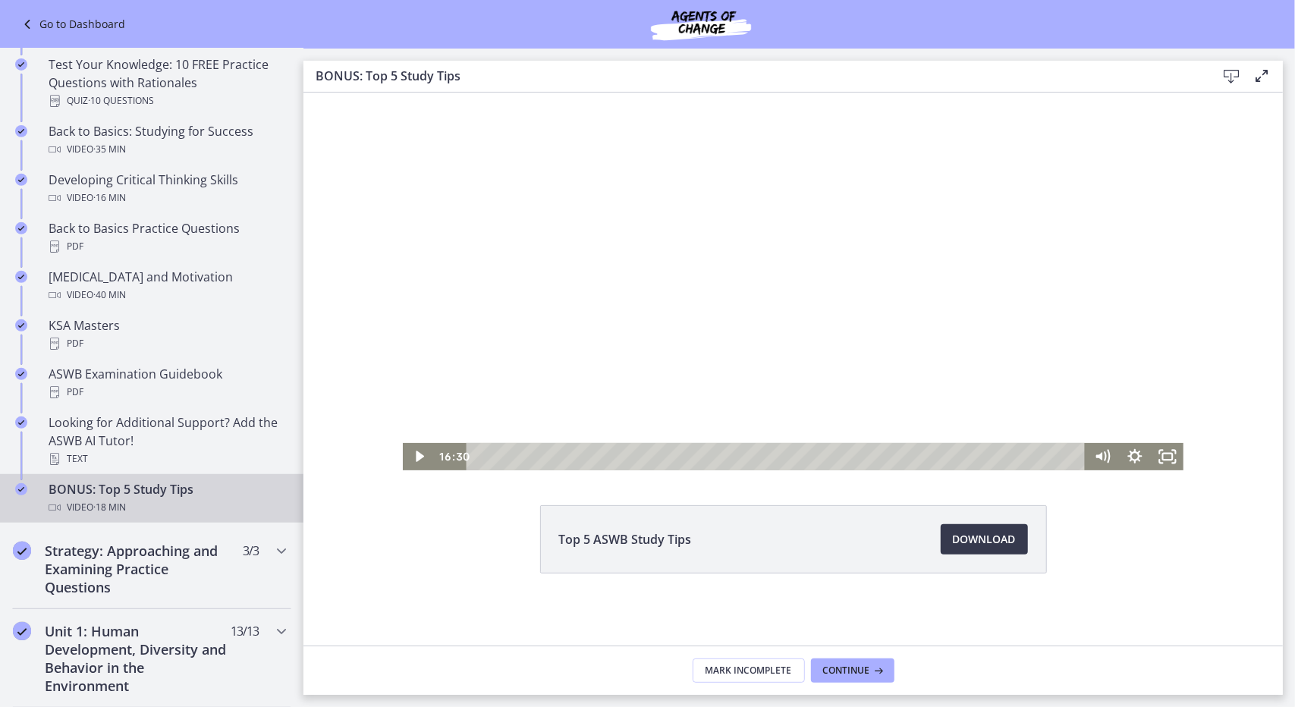
click at [113, 495] on div "BONUS: Top 5 Study Tips Video · 18 min" at bounding box center [167, 498] width 237 height 36
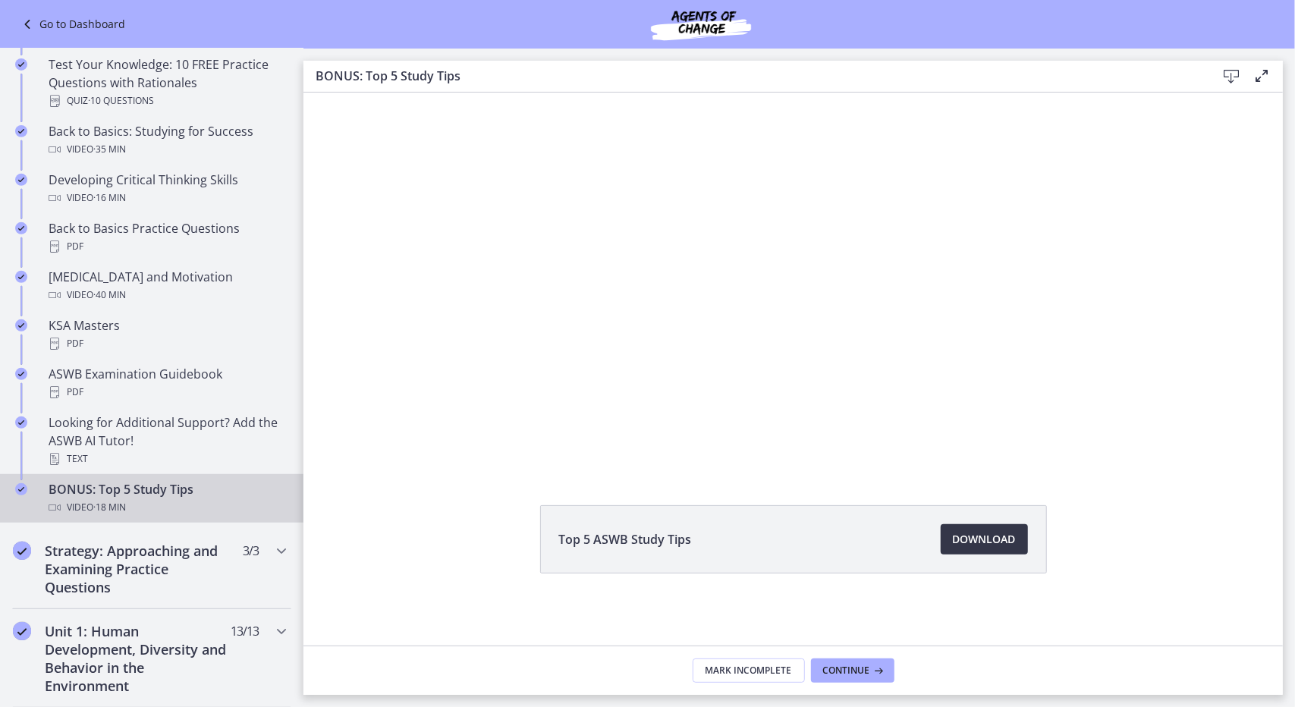
click at [956, 543] on span "Download Opens in a new window" at bounding box center [984, 539] width 63 height 18
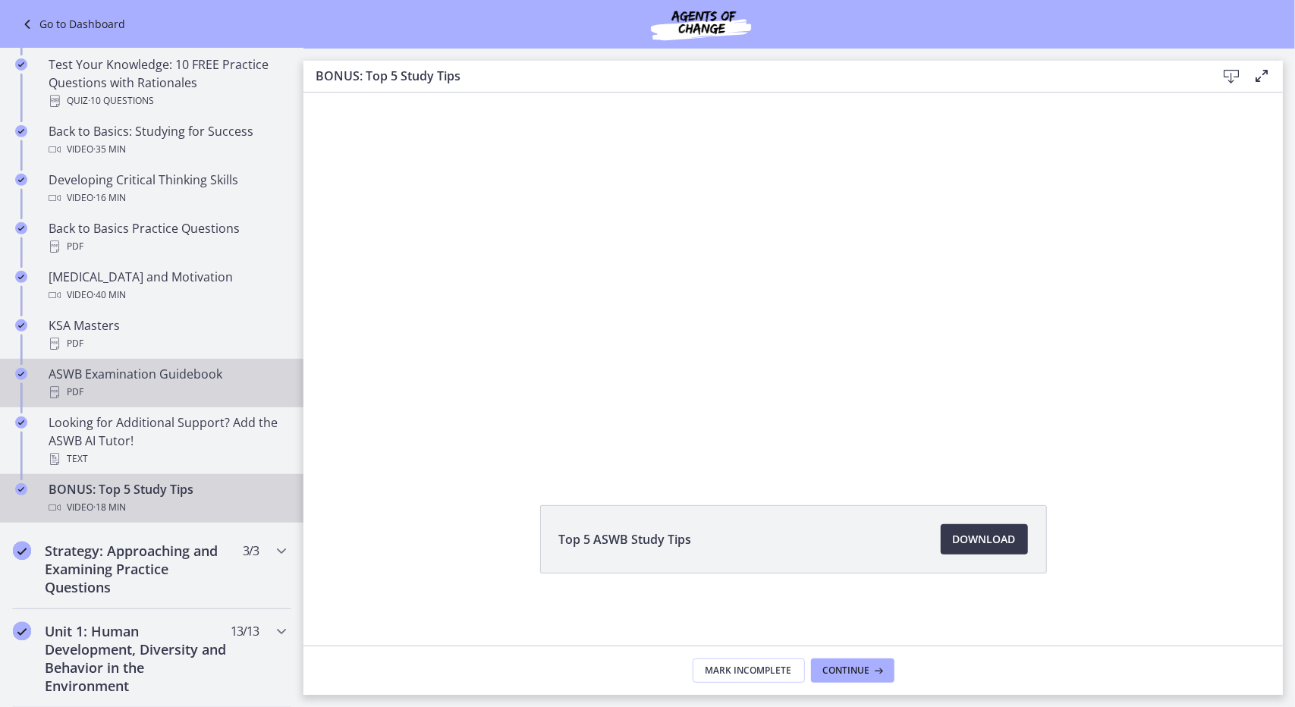
click at [135, 375] on div "ASWB Examination Guidebook PDF" at bounding box center [167, 383] width 237 height 36
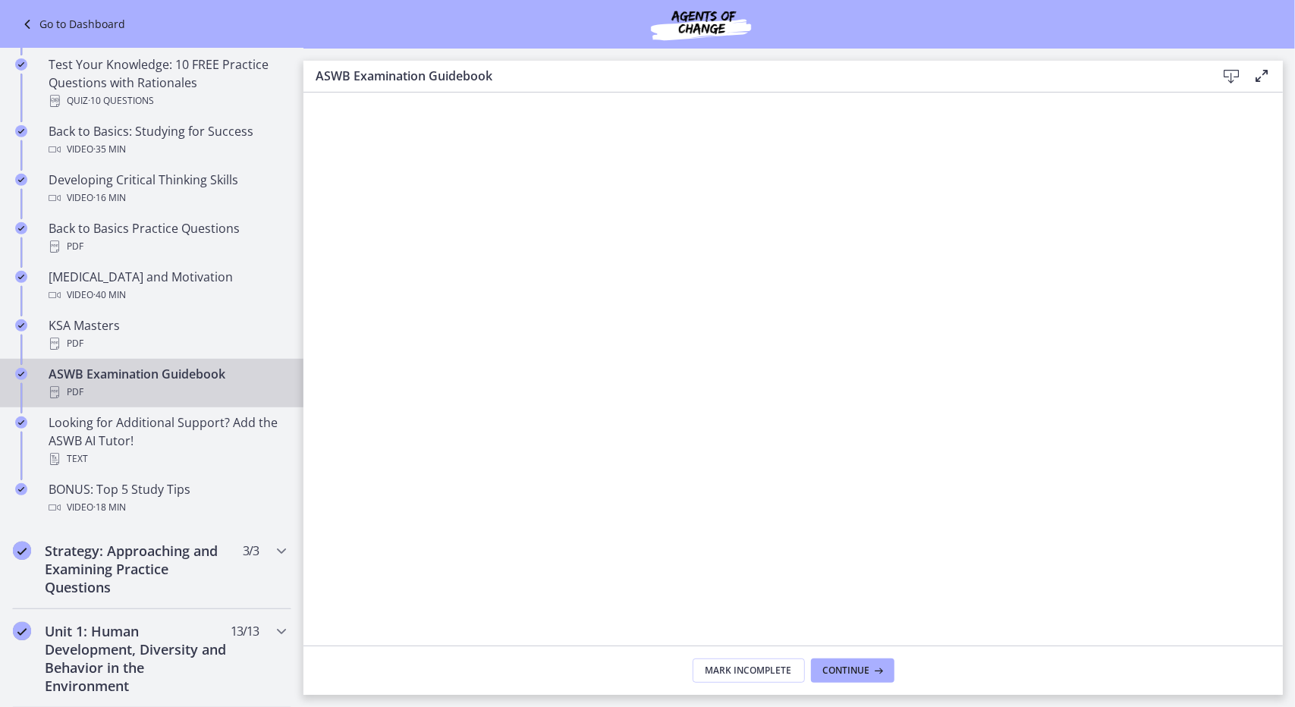
click at [1229, 74] on icon at bounding box center [1231, 76] width 18 height 18
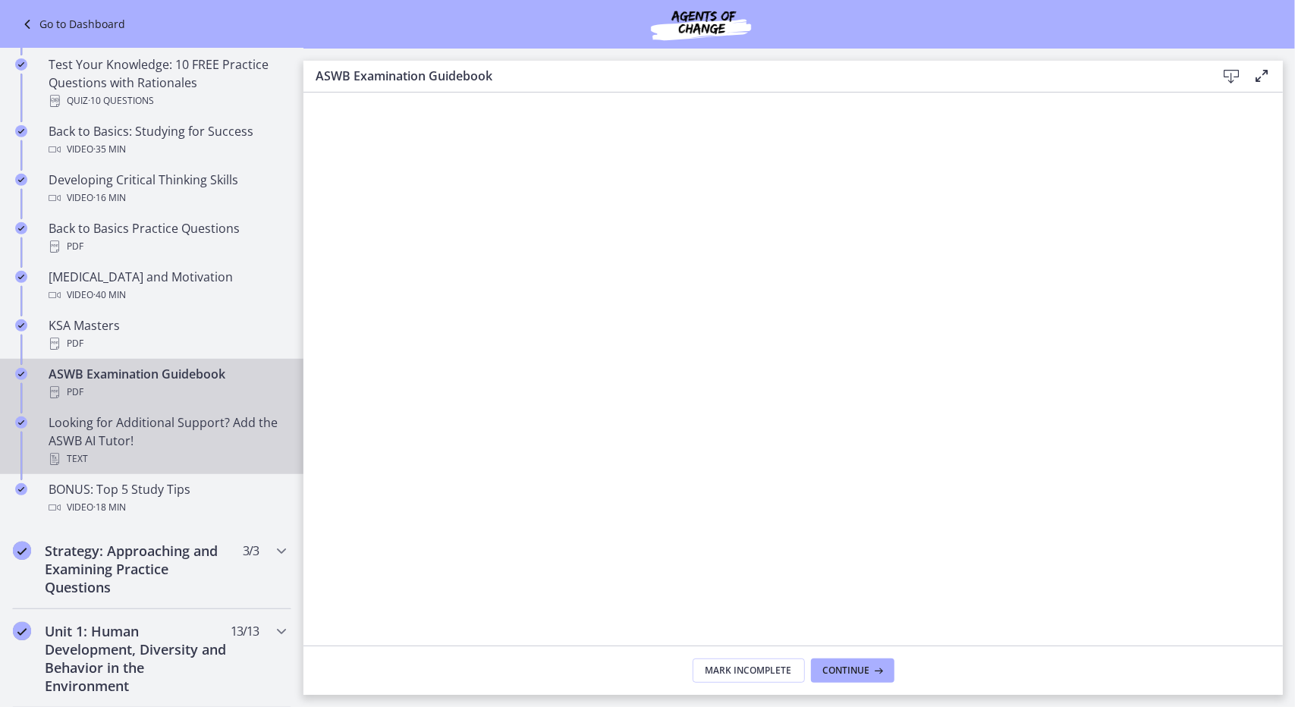
click at [160, 441] on div "Looking for Additional Support? Add the ASWB AI Tutor! Text" at bounding box center [167, 440] width 237 height 55
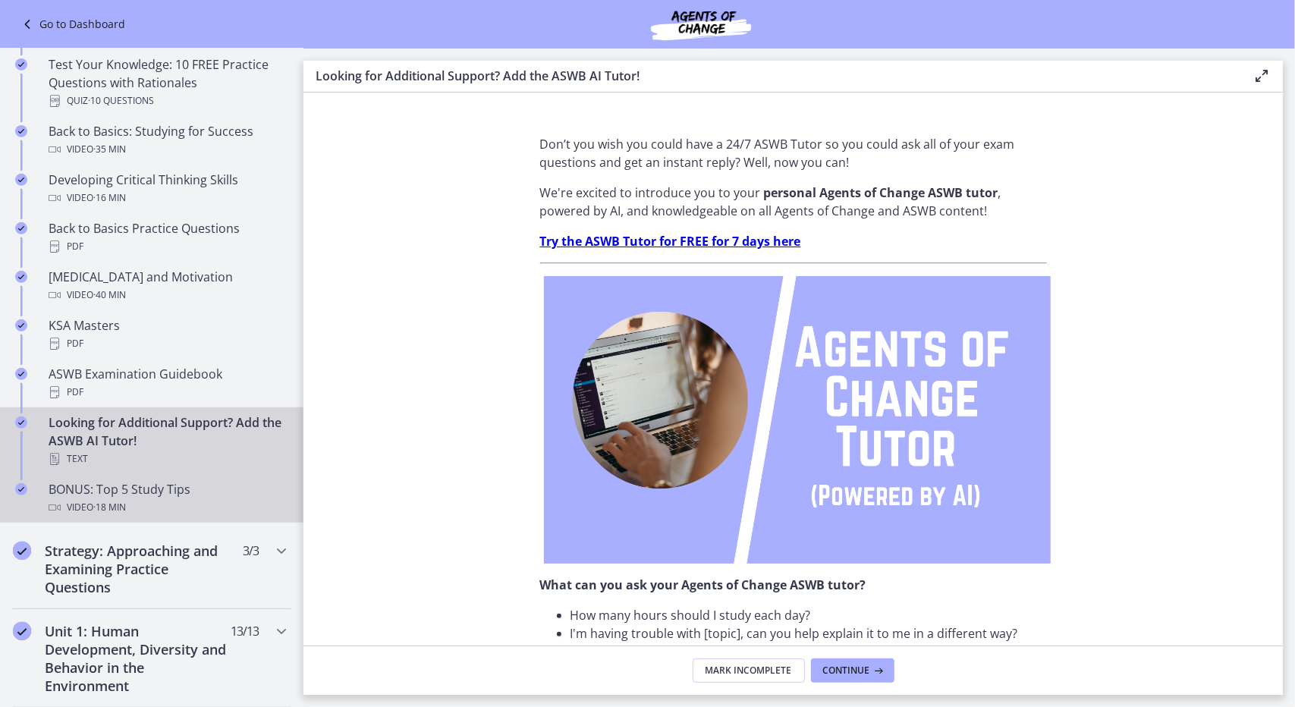
click at [159, 499] on div "Video · 18 min" at bounding box center [167, 507] width 237 height 18
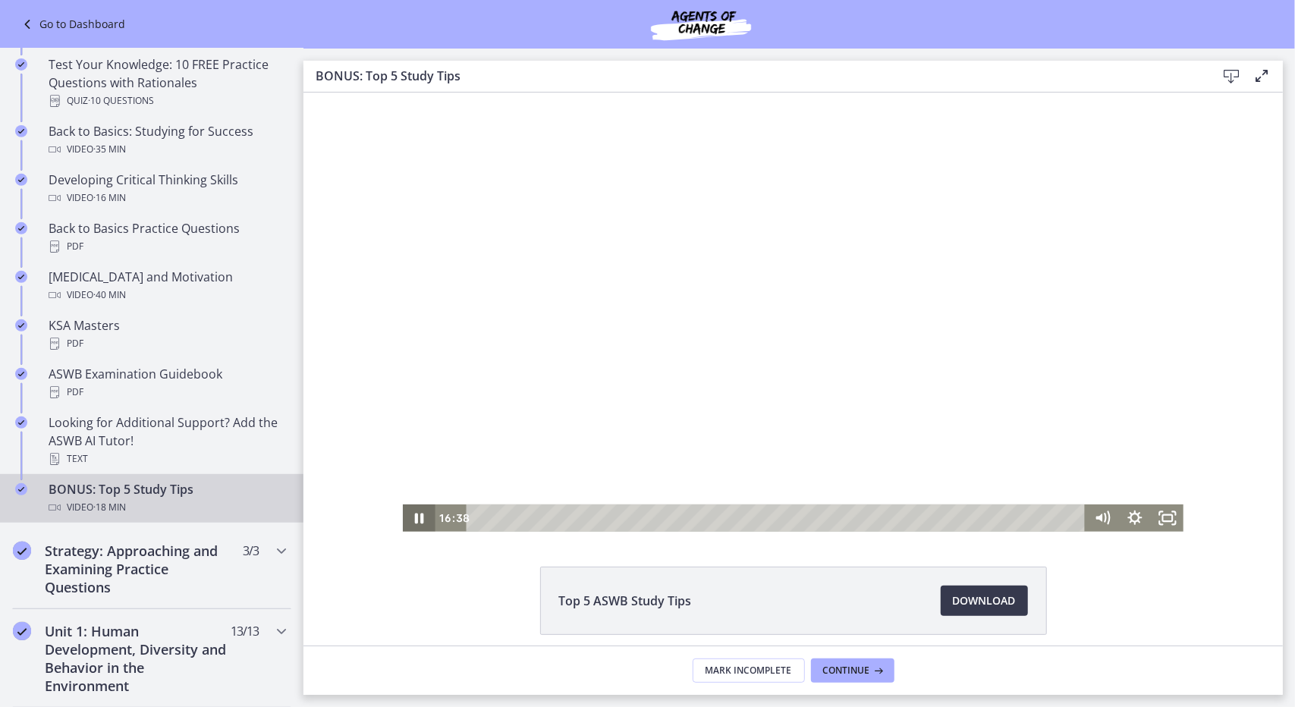
click at [413, 519] on icon "Pause" at bounding box center [418, 517] width 33 height 27
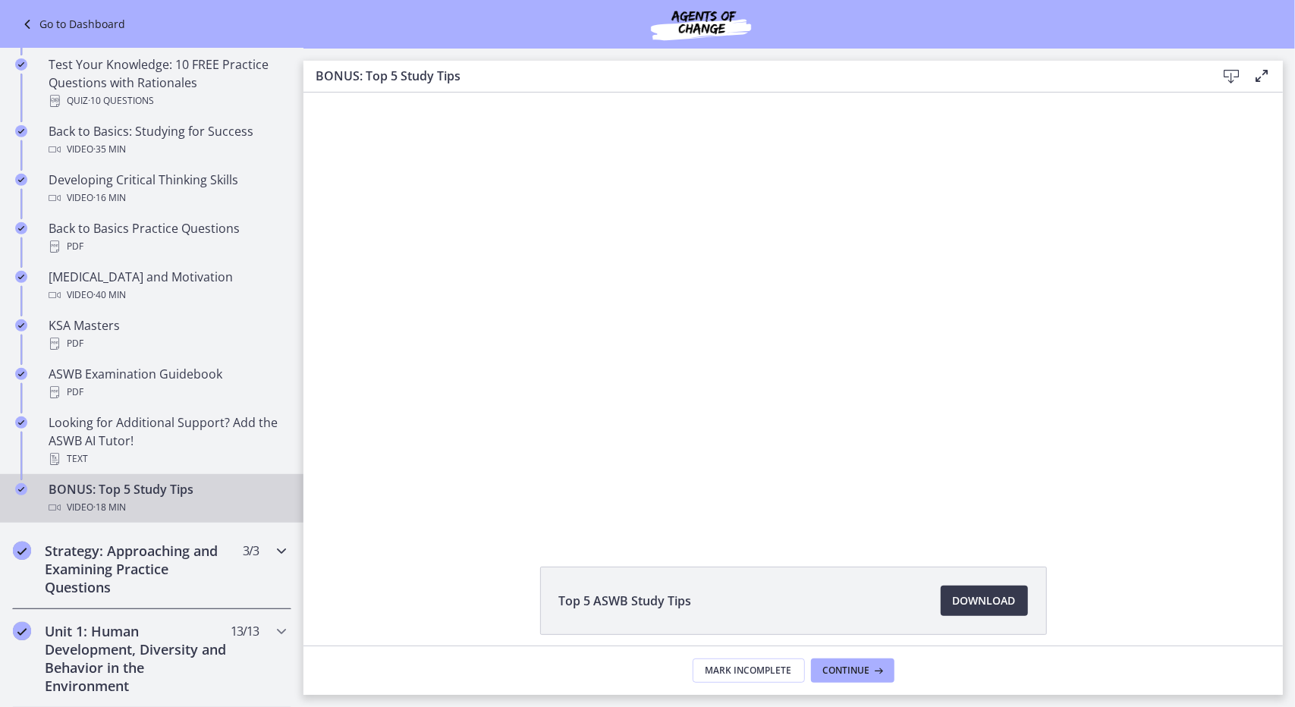
click at [165, 557] on h2 "Strategy: Approaching and Examining Practice Questions" at bounding box center [137, 569] width 185 height 55
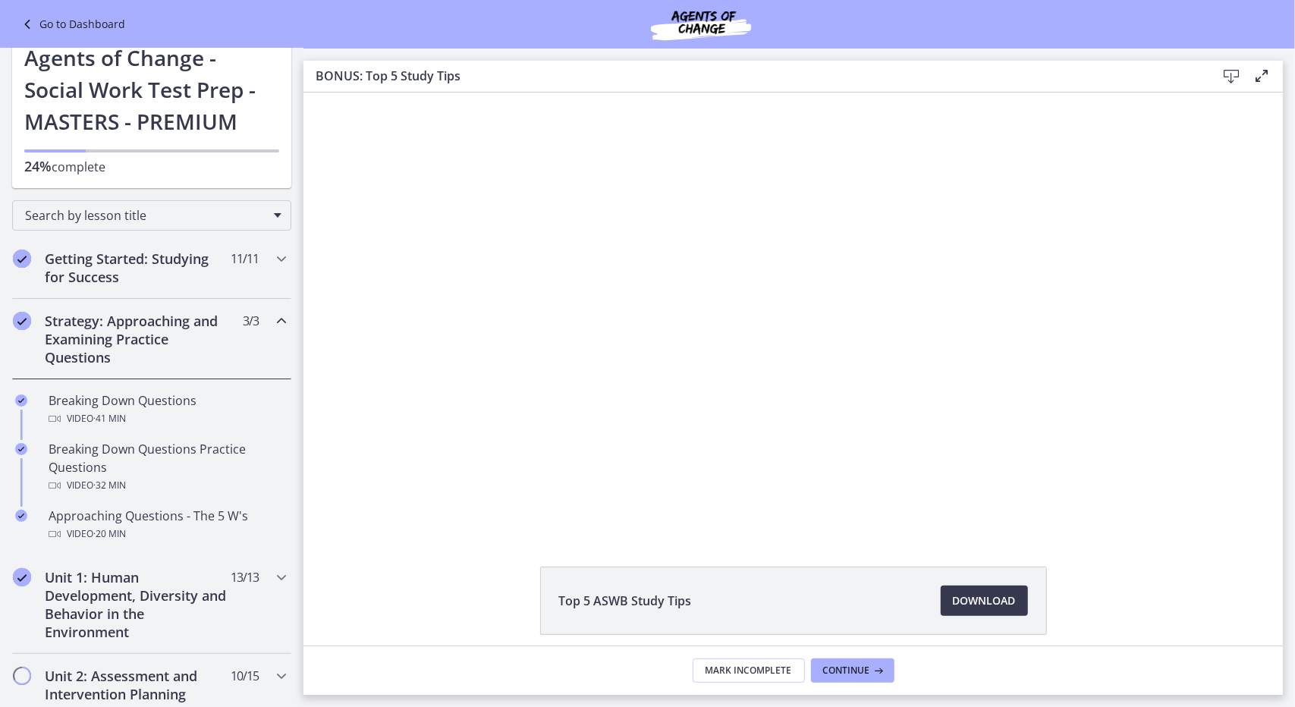
scroll to position [20, 0]
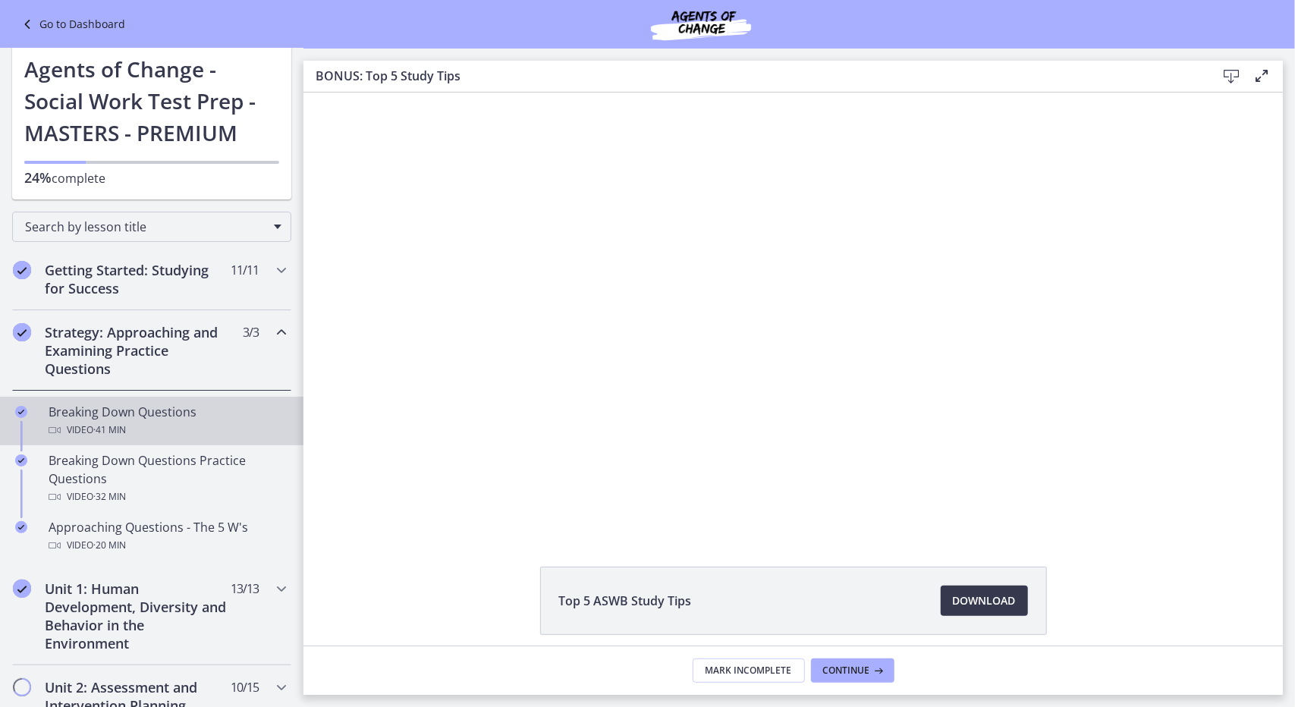
click at [187, 427] on div "Video · 41 min" at bounding box center [167, 430] width 237 height 18
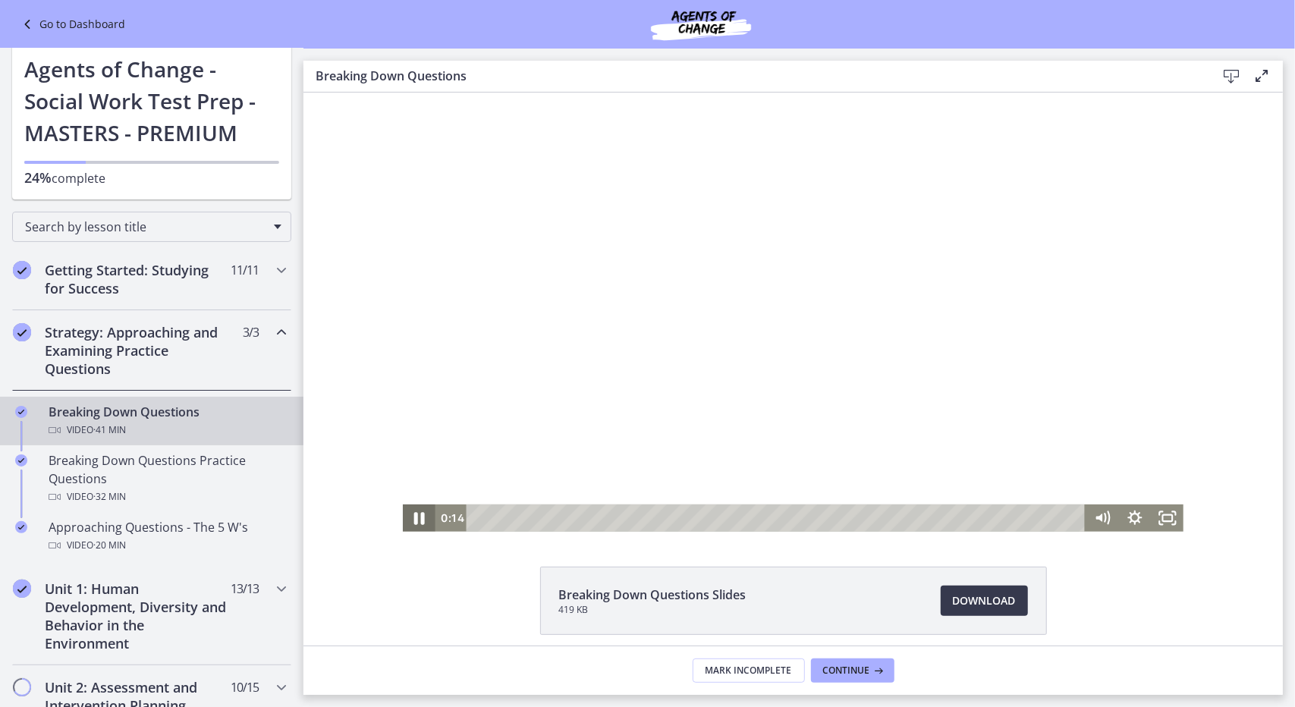
click at [407, 515] on icon "Pause" at bounding box center [418, 517] width 39 height 33
